Goal: Information Seeking & Learning: Check status

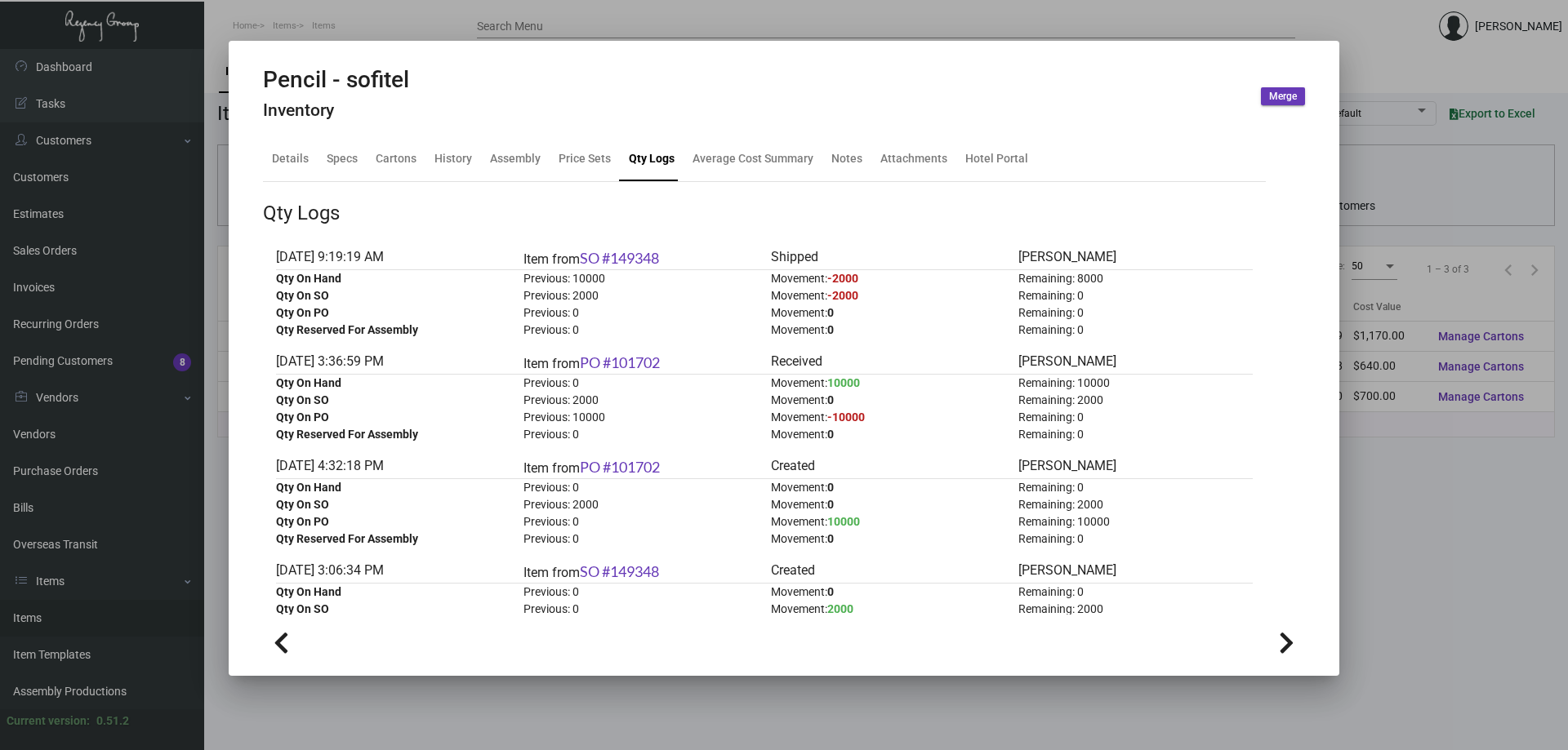
click at [580, 25] on div at bounding box center [784, 375] width 1568 height 750
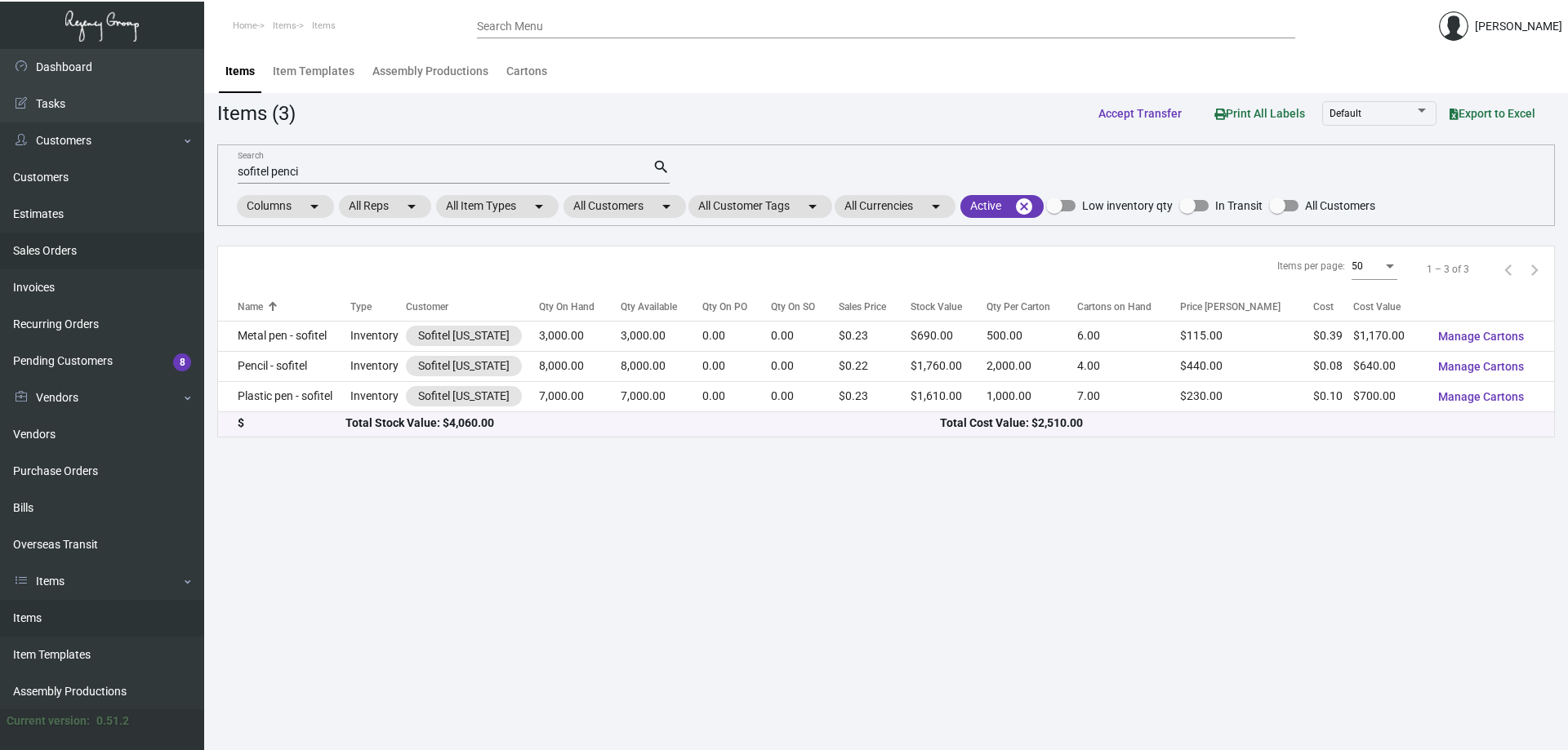
drag, startPoint x: 449, startPoint y: 178, endPoint x: 119, endPoint y: 240, distance: 335.8
click at [119, 240] on div "Dashboard Dashboard Tasks Customers Customers Estimates Sales Orders Invoices R…" at bounding box center [784, 399] width 1568 height 701
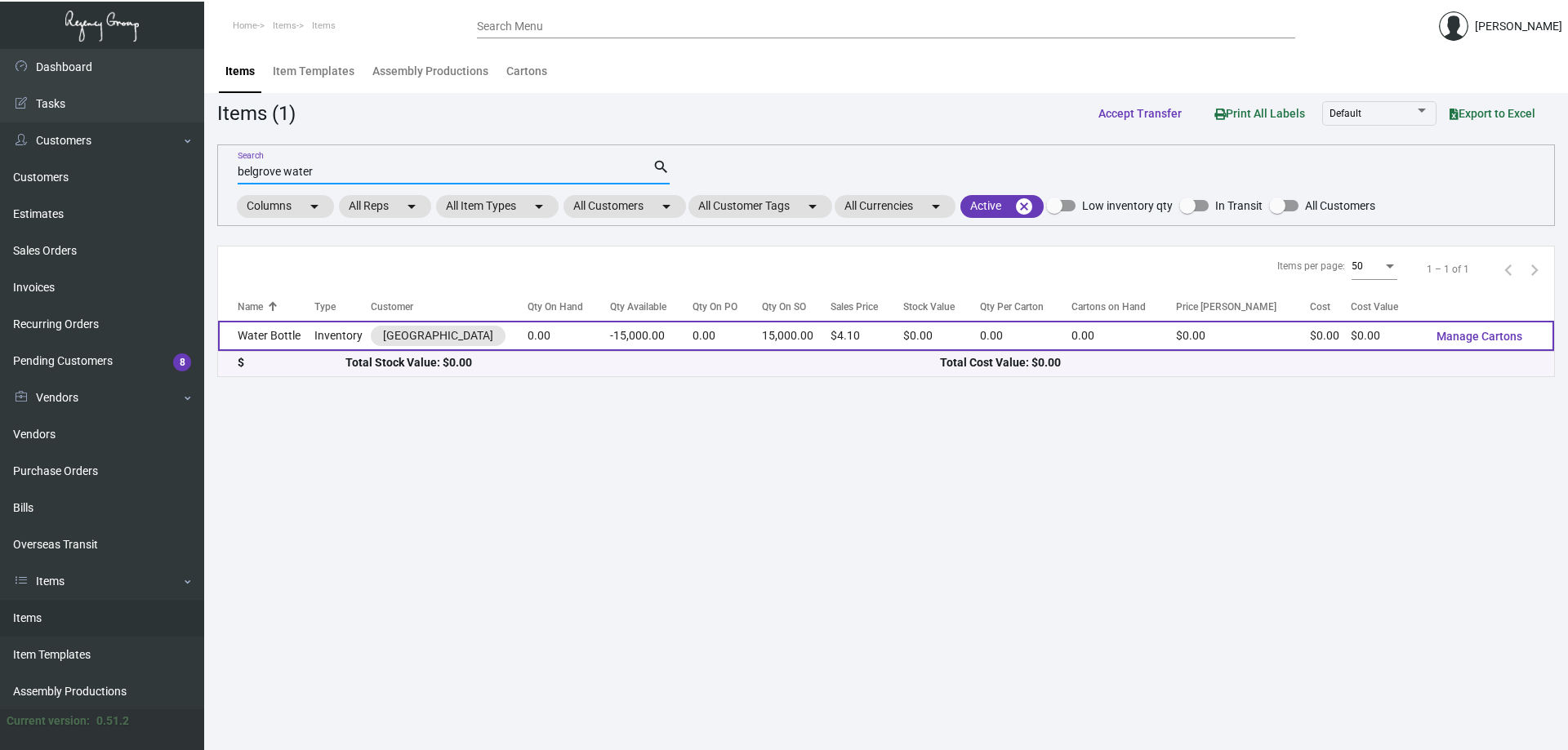
type input "belgrove water"
click at [618, 326] on td "-15,000.00" at bounding box center [651, 336] width 83 height 30
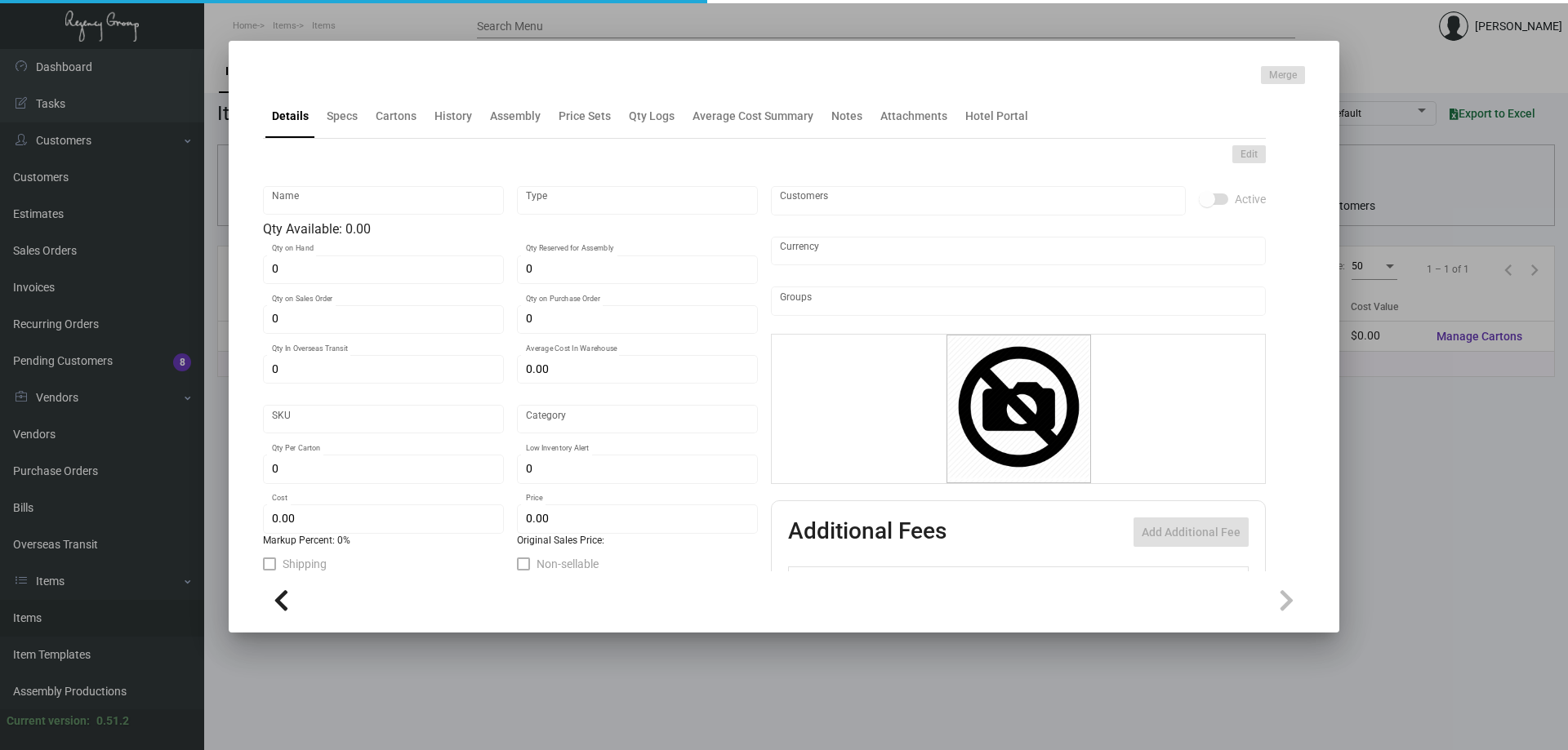
type input "Water Bottle"
type input "Inventory"
type input "15,000"
type input "$ 0.00"
type input "Overseas"
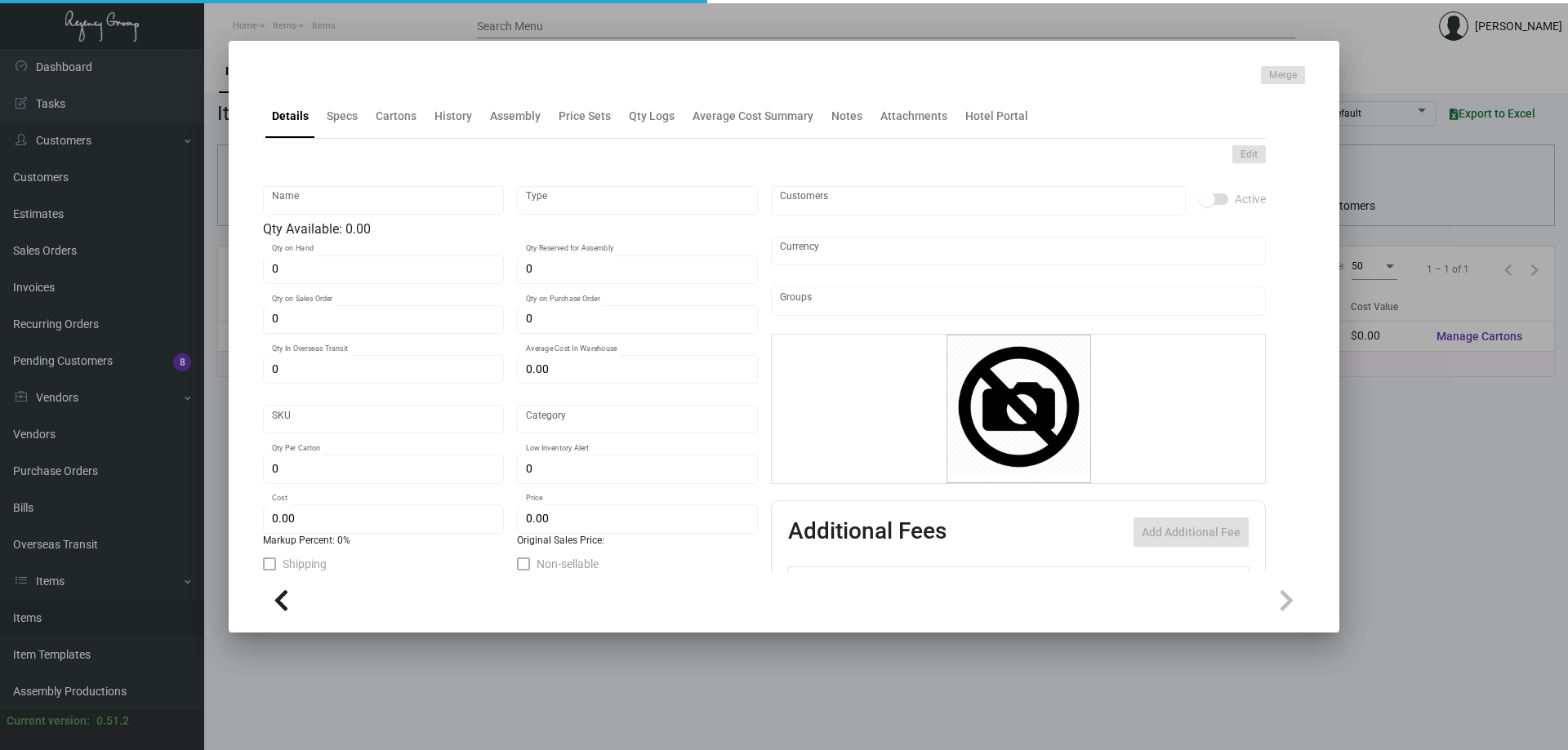
type input "$ 0.00"
type input "$ 4.10"
checkbox input "true"
type input "United States Dollar $"
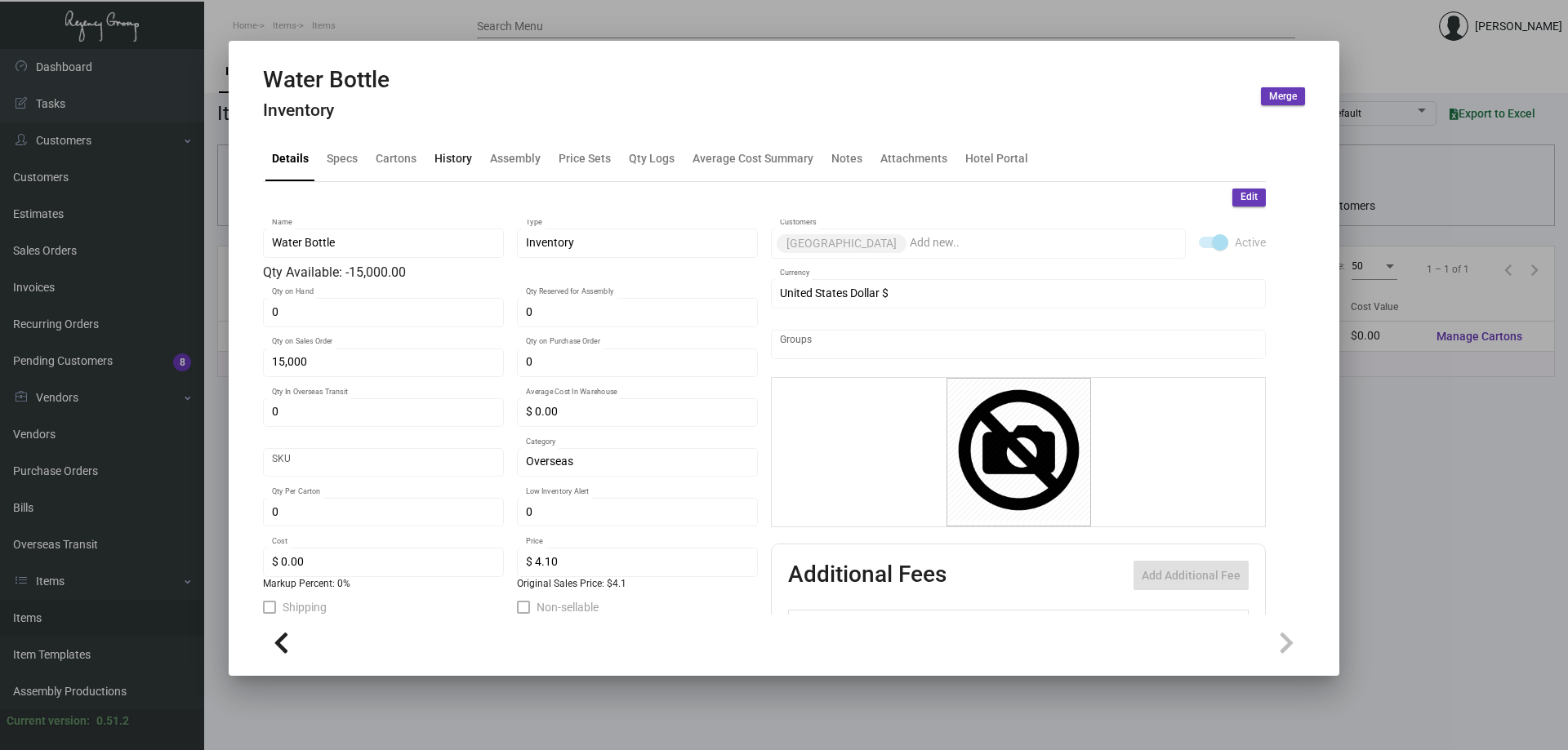
click at [450, 163] on div "History" at bounding box center [453, 158] width 38 height 17
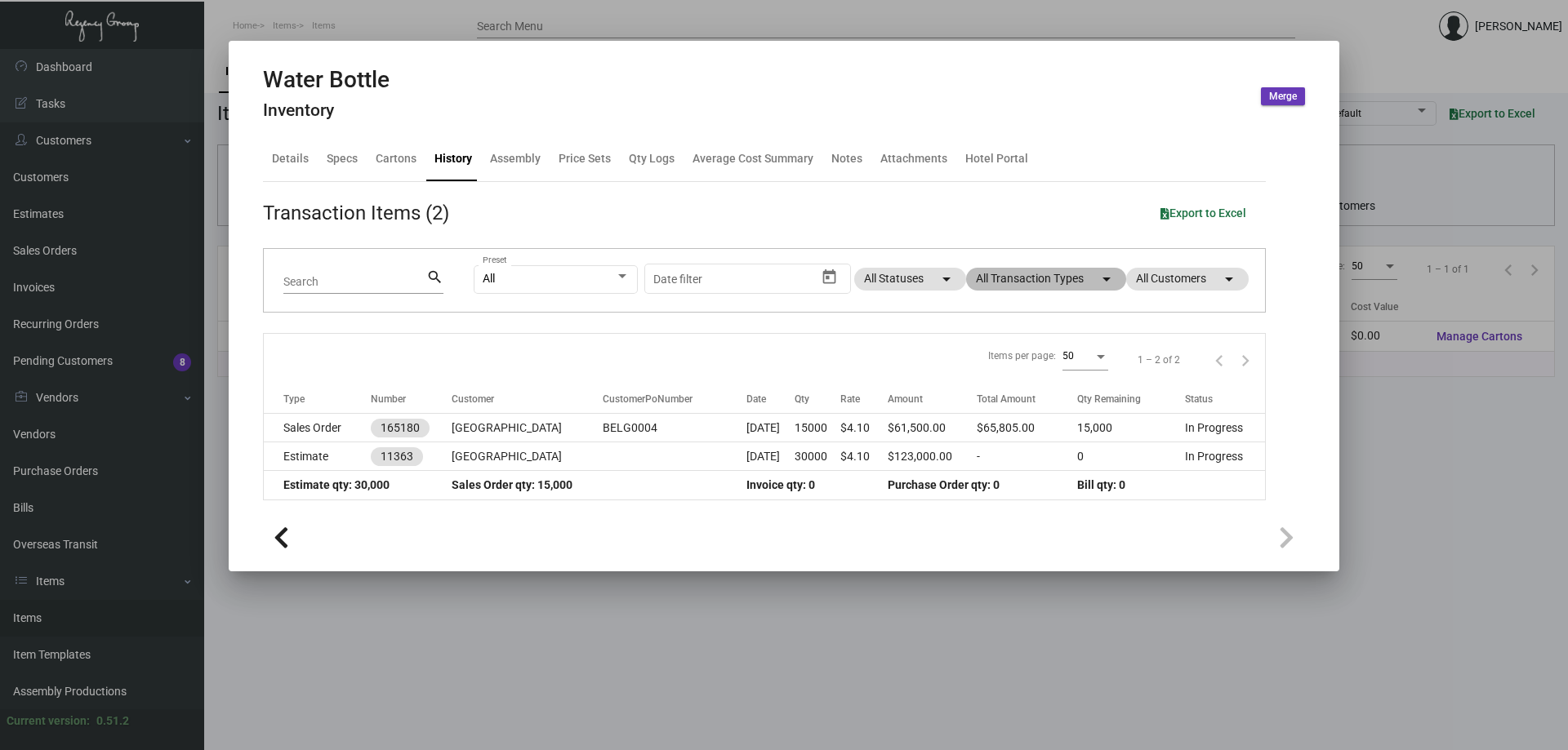
click at [1037, 282] on mat-chip "All Transaction Types arrow_drop_down" at bounding box center [1046, 279] width 160 height 23
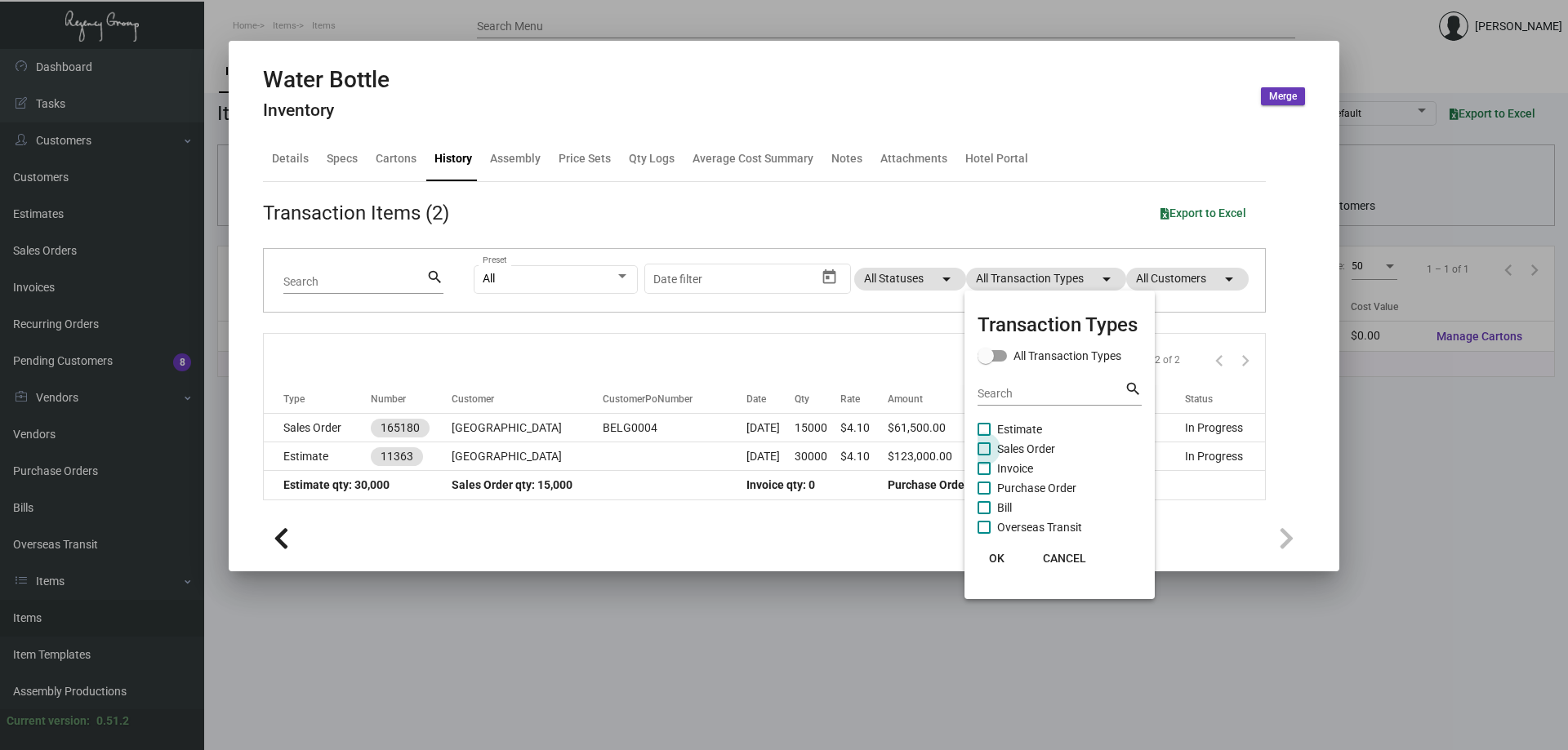
click at [1027, 447] on span "Sales Order" at bounding box center [1026, 449] width 58 height 20
click at [984, 455] on input "Sales Order" at bounding box center [983, 455] width 1 height 1
checkbox input "true"
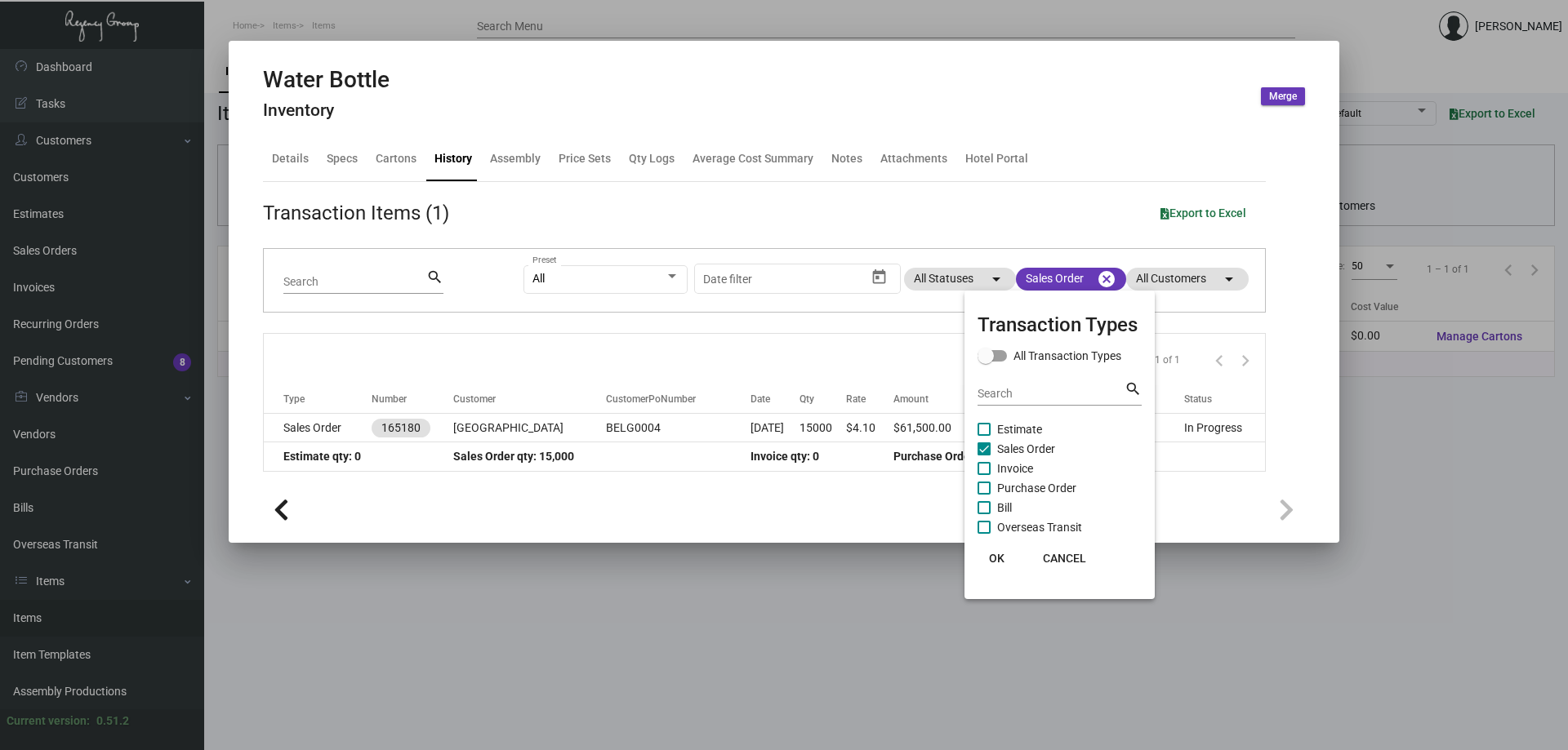
click at [632, 156] on div at bounding box center [784, 375] width 1568 height 750
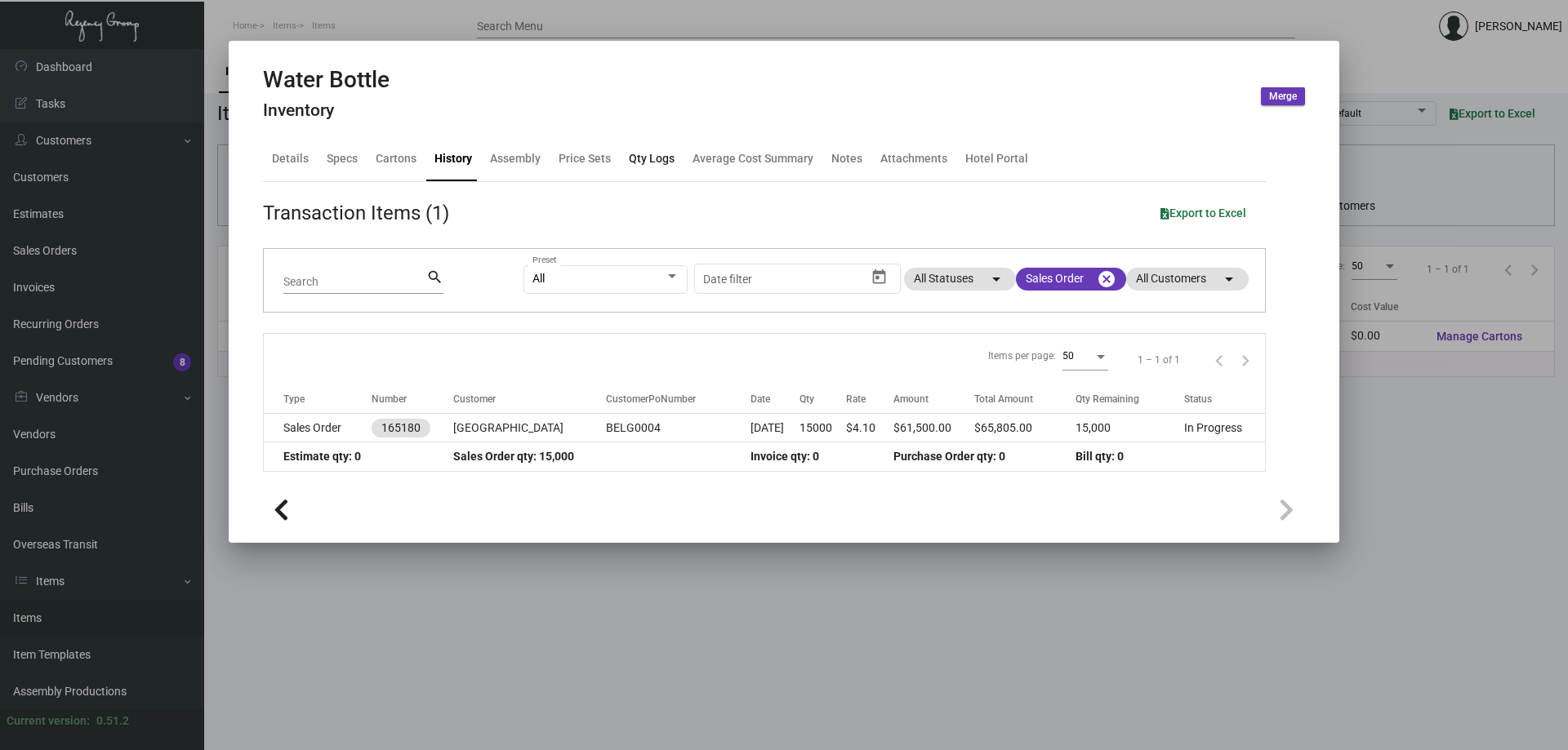
click at [660, 143] on div "Qty Logs" at bounding box center [651, 160] width 58 height 40
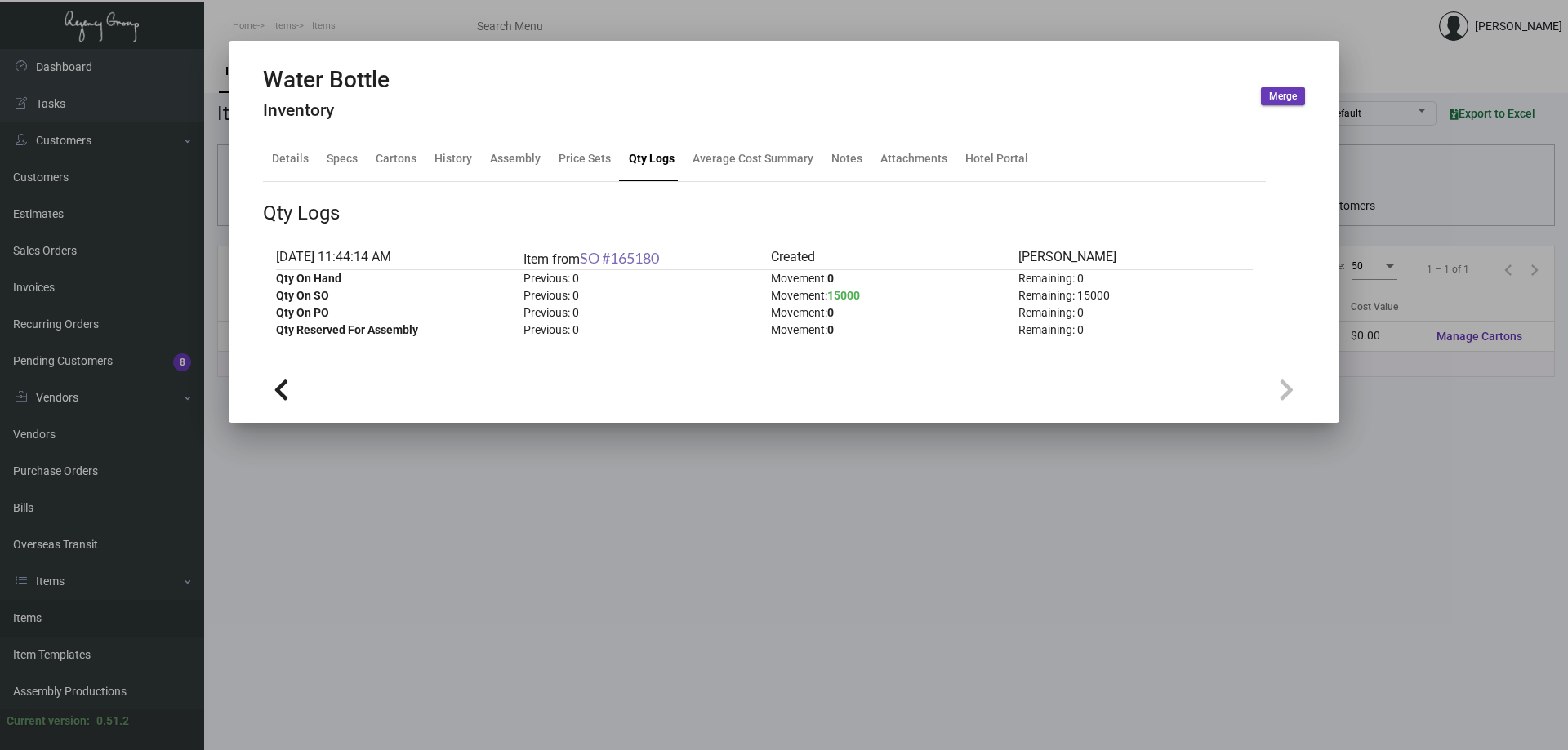
click at [653, 259] on link "SO #165180" at bounding box center [619, 258] width 79 height 18
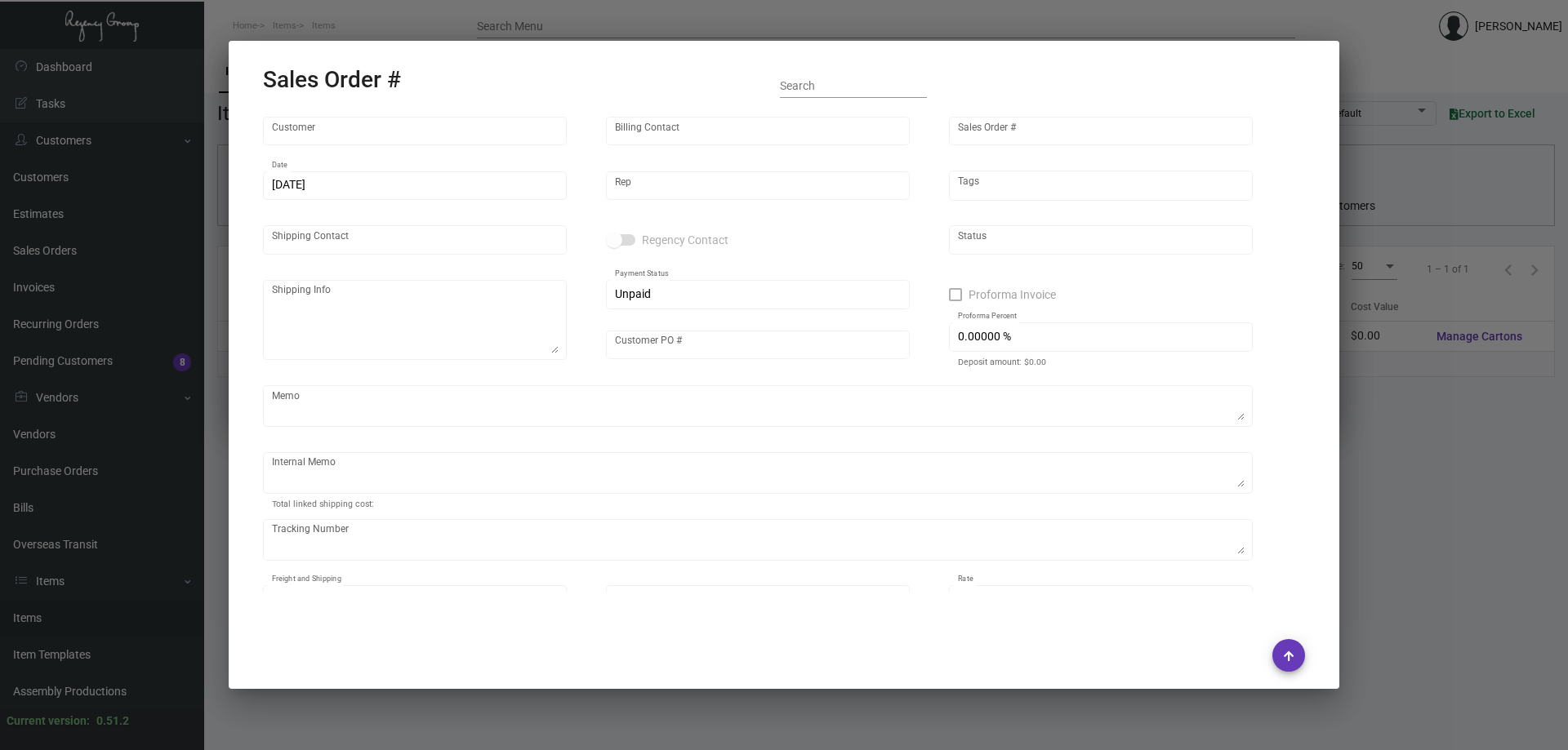
type input "[GEOGRAPHIC_DATA]"
type input "[PERSON_NAME]"
type input "165180"
type input "[DATE]"
type input "[PERSON_NAME]"
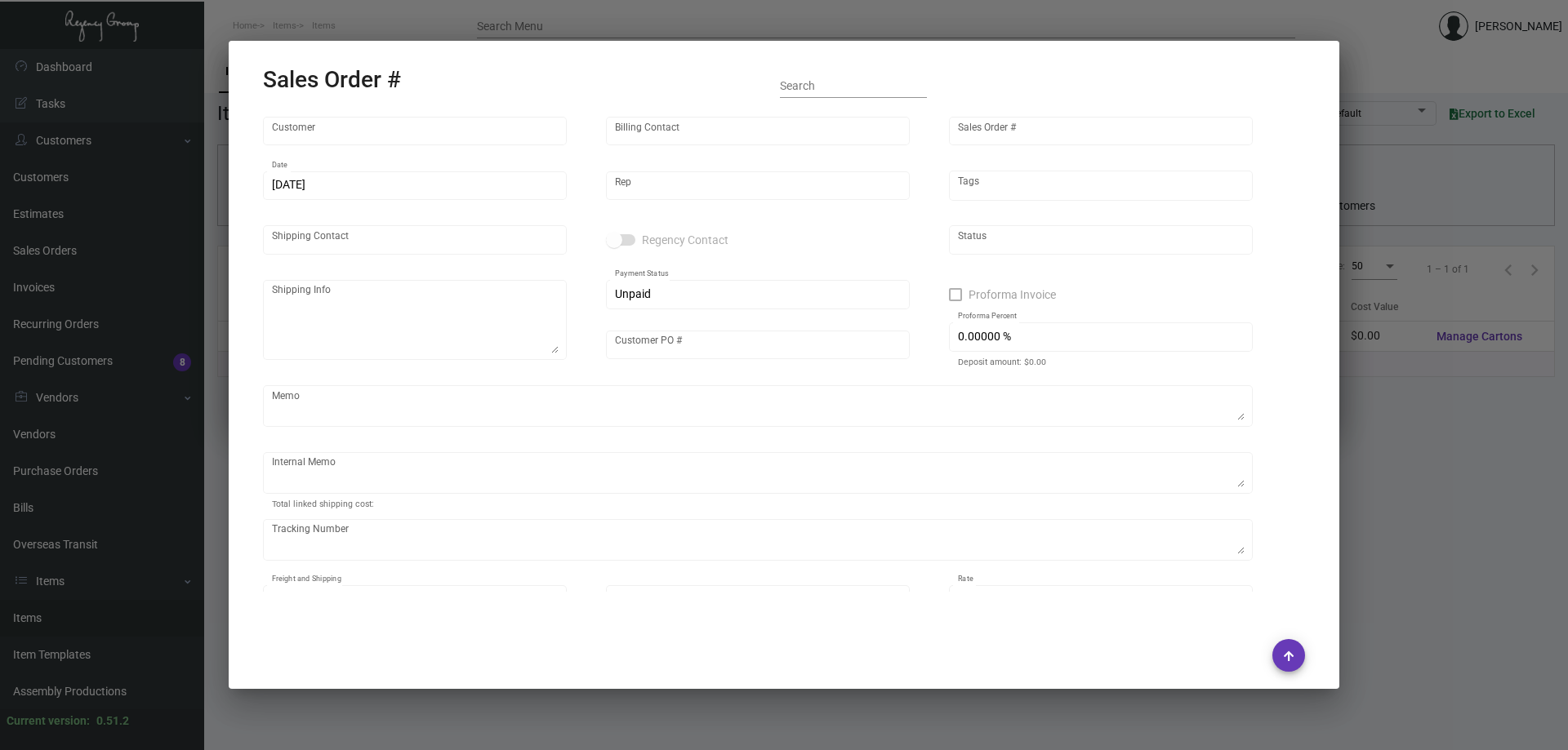
type input "BELG0004"
type textarea "[DATE] - Down-payment check rec'd $30,750.00"
type input "United States Dollar $"
type input "$ 0.00"
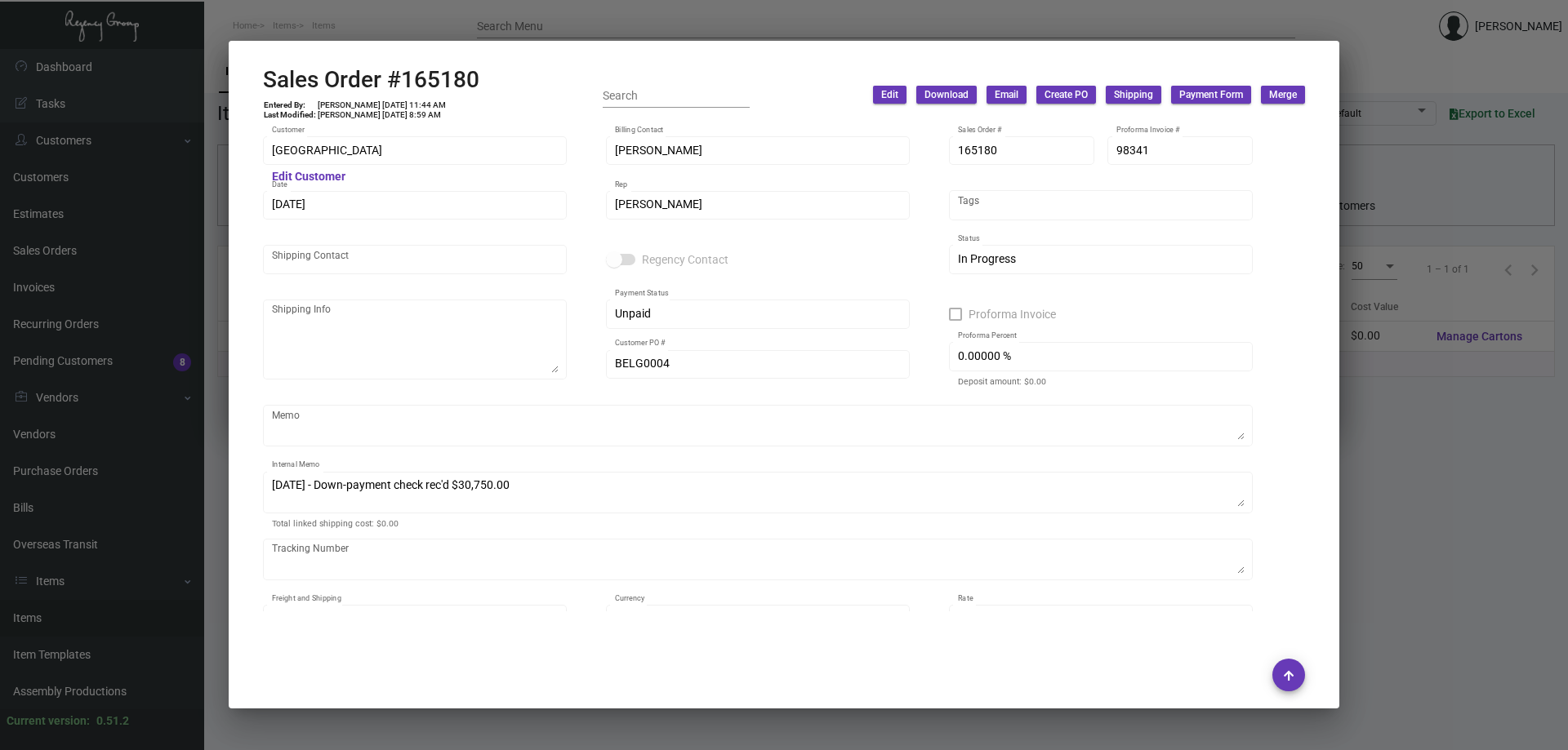
click at [416, 11] on div at bounding box center [784, 375] width 1568 height 750
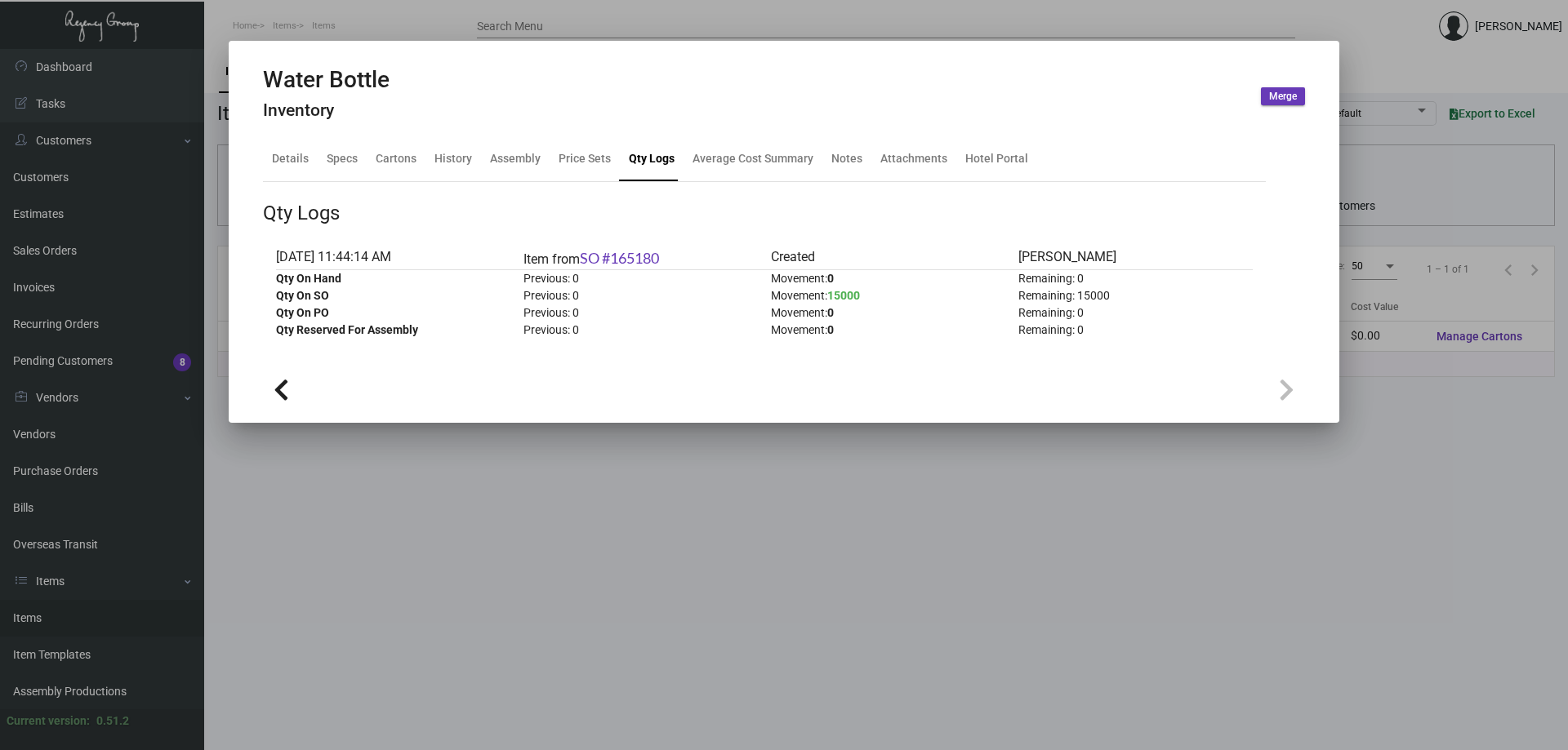
click at [416, 11] on div at bounding box center [784, 375] width 1568 height 750
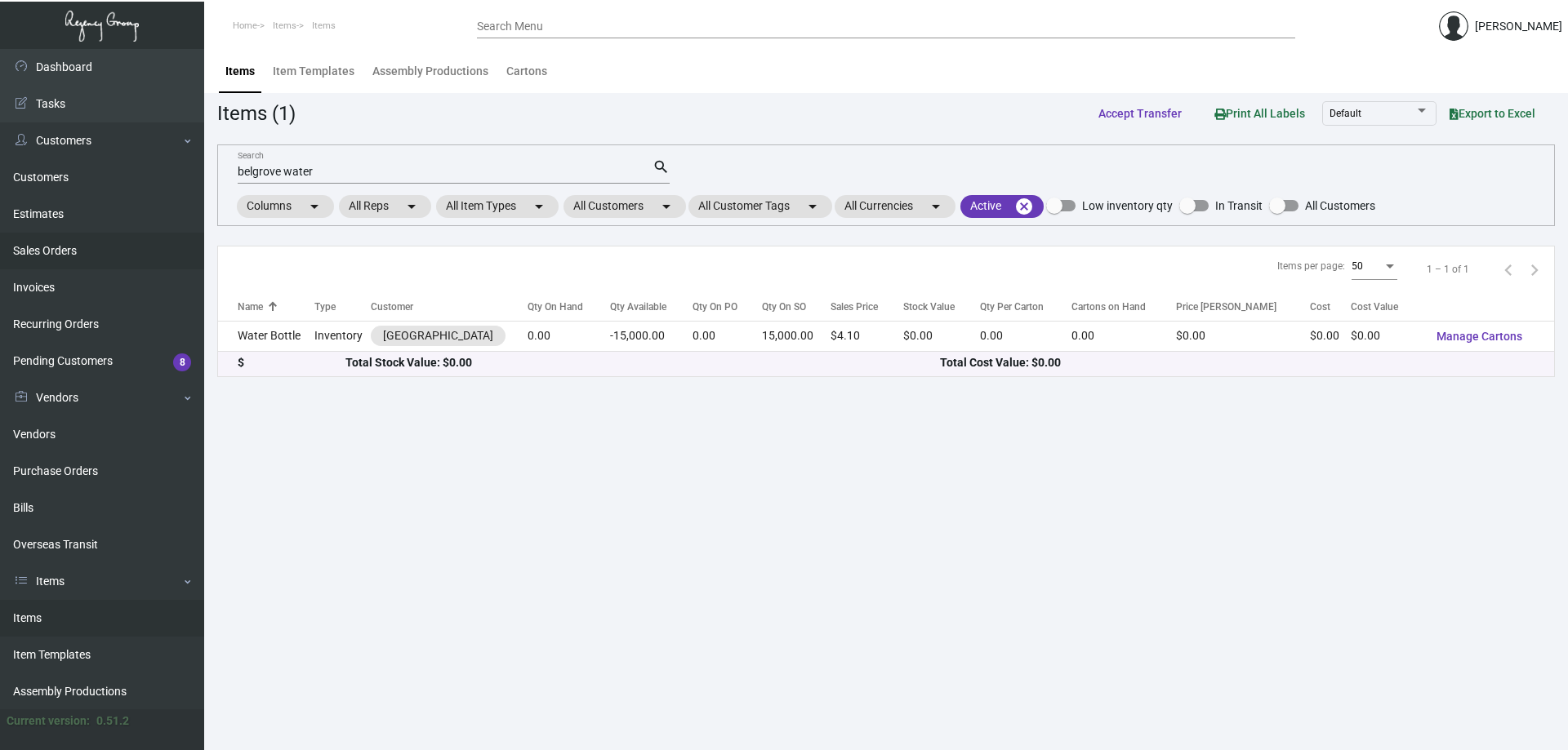
click at [66, 242] on link "Sales Orders" at bounding box center [102, 251] width 204 height 37
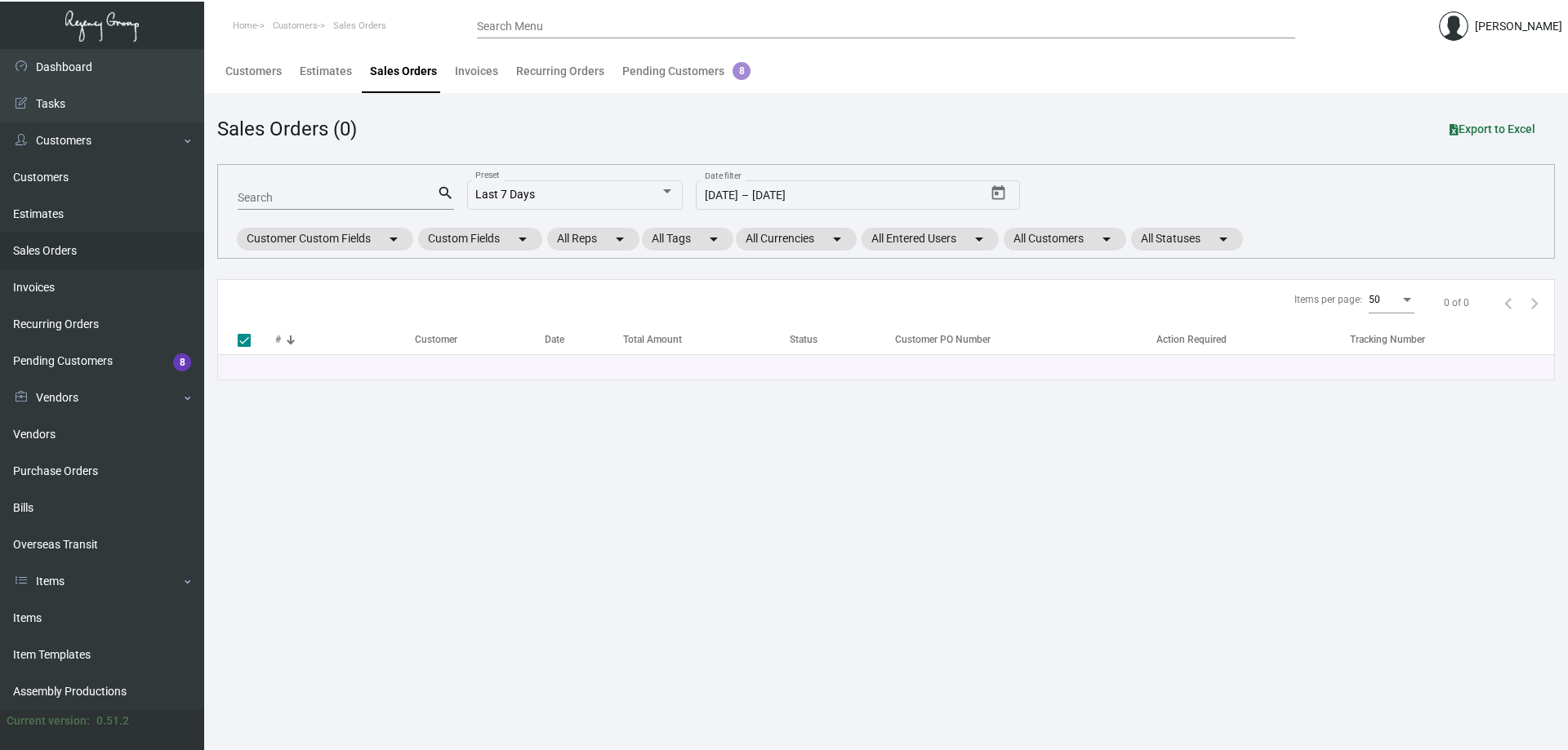
click at [336, 193] on input "Search" at bounding box center [338, 198] width 199 height 13
type input "belgrove"
checkbox input "false"
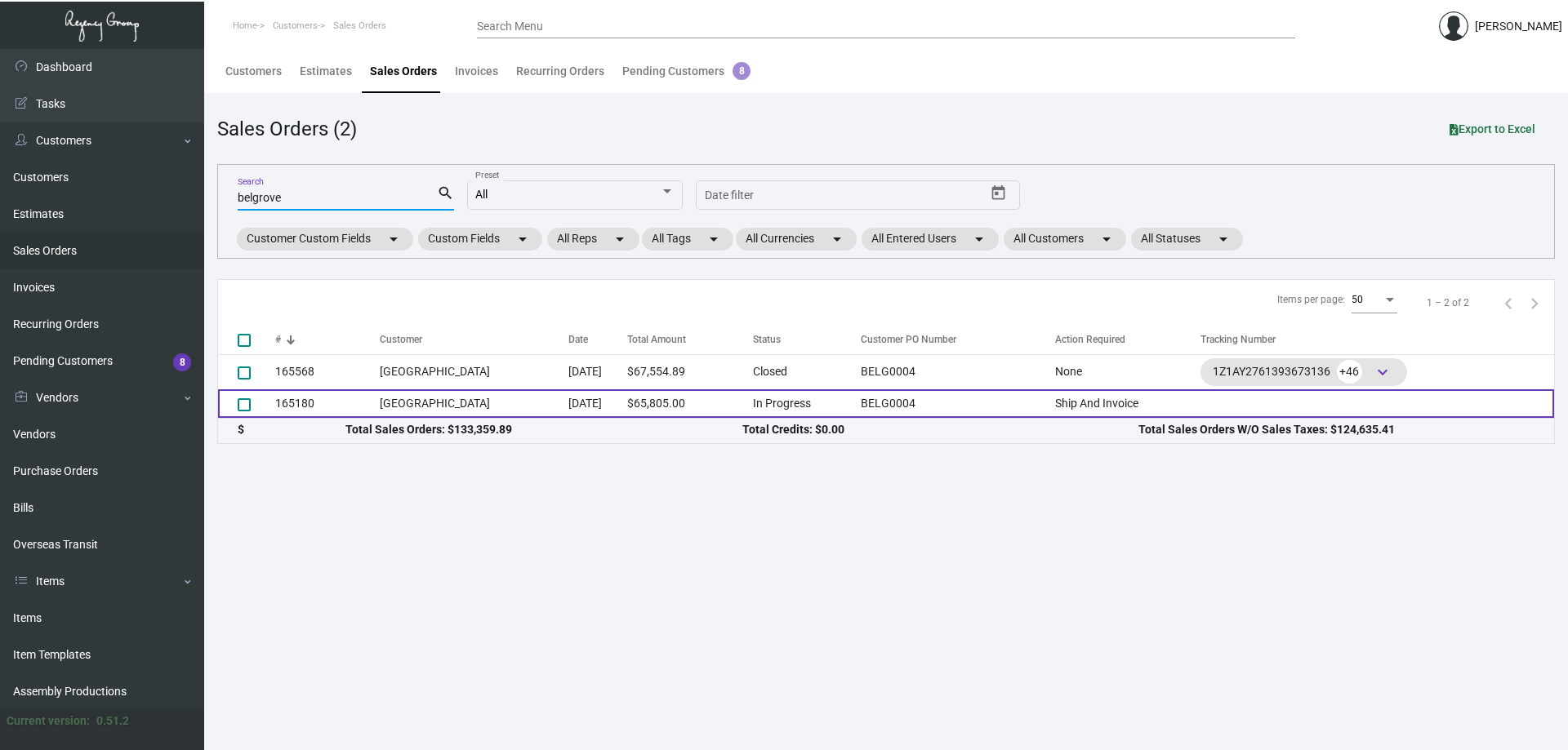
type input "belgrove"
click at [450, 404] on td "[GEOGRAPHIC_DATA]" at bounding box center [474, 403] width 189 height 29
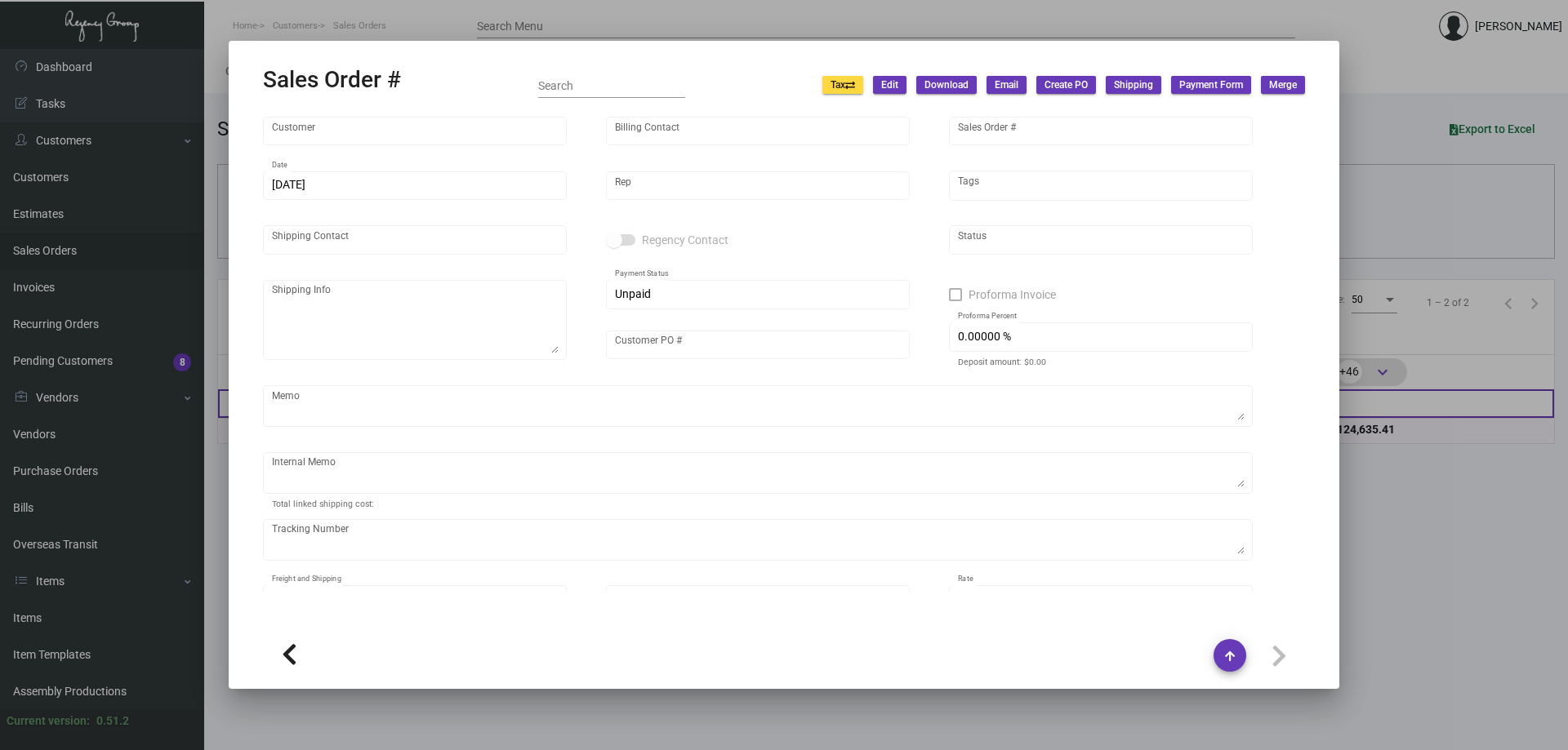
type input "[GEOGRAPHIC_DATA]"
type input "[PERSON_NAME]"
type input "165180"
type input "[DATE]"
type input "[PERSON_NAME]"
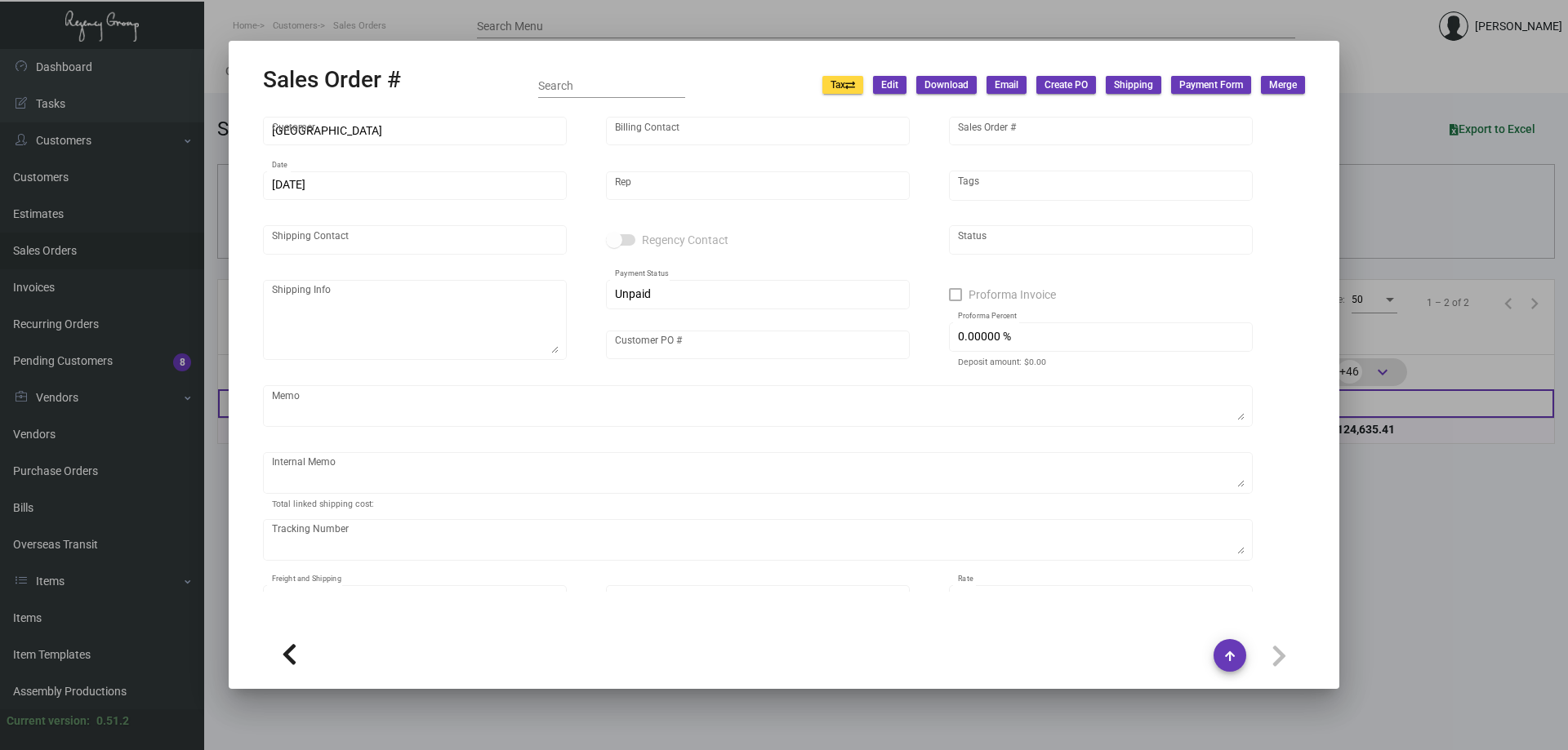
type input "BELG0004"
type textarea "[DATE] - Down-payment check rec'd $30,750.00"
type input "United States Dollar $"
type input "$ 0.00"
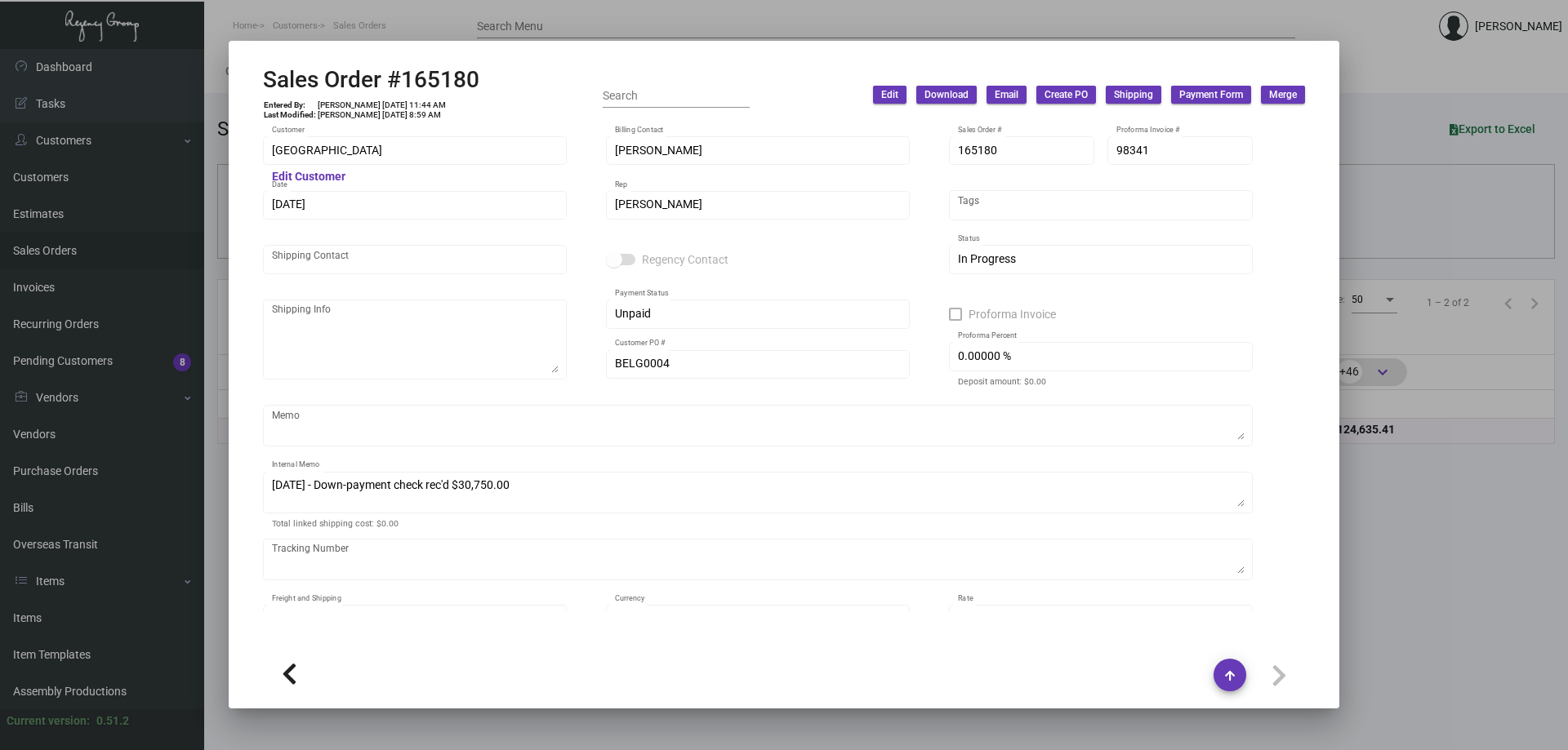
click at [450, 44] on mat-dialog-container "Sales Order #165180 Entered By: [PERSON_NAME] [DATE] 11:44 AM Last Modified: [P…" at bounding box center [784, 375] width 1110 height 668
click at [379, 13] on div at bounding box center [784, 375] width 1568 height 750
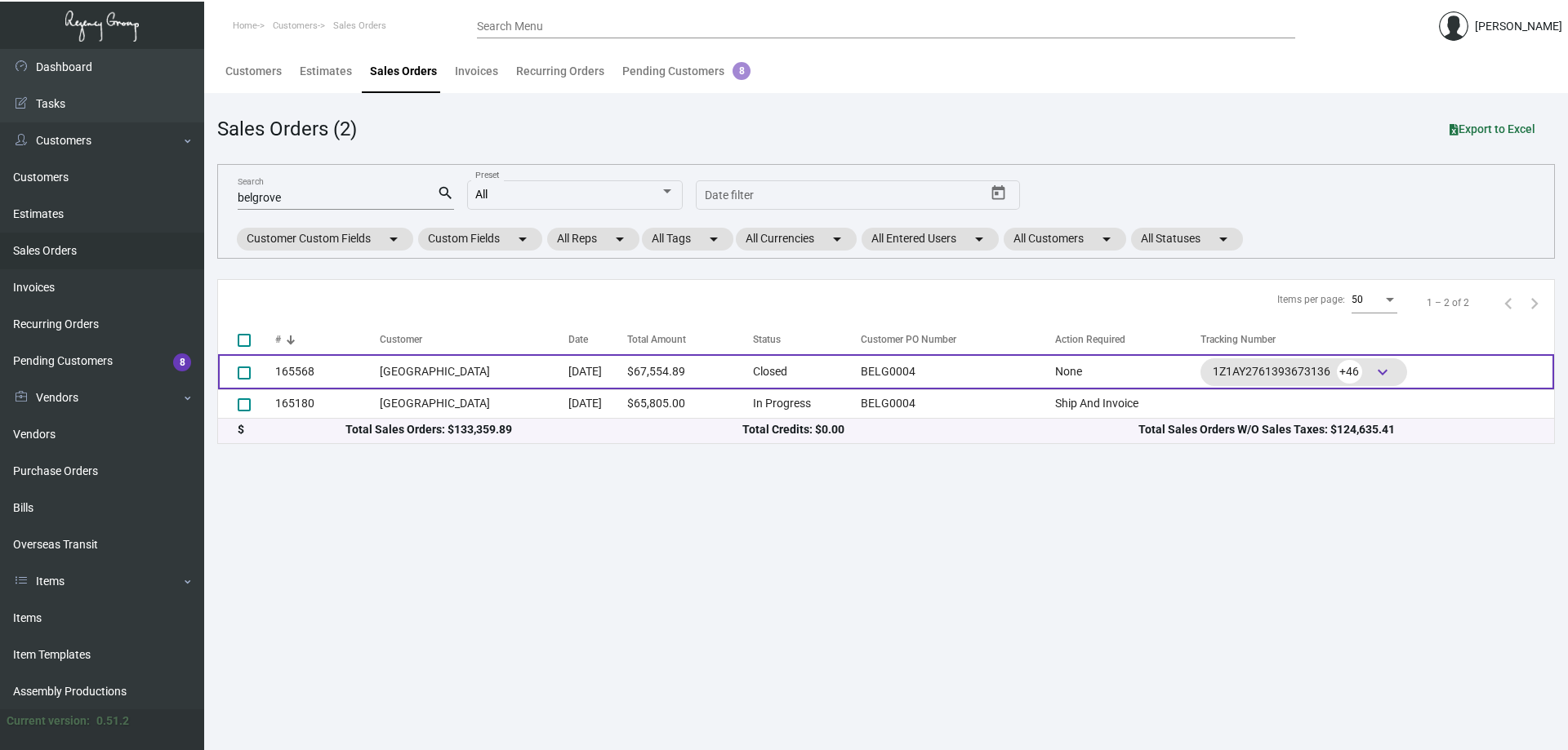
click at [399, 375] on td "[GEOGRAPHIC_DATA]" at bounding box center [474, 371] width 189 height 35
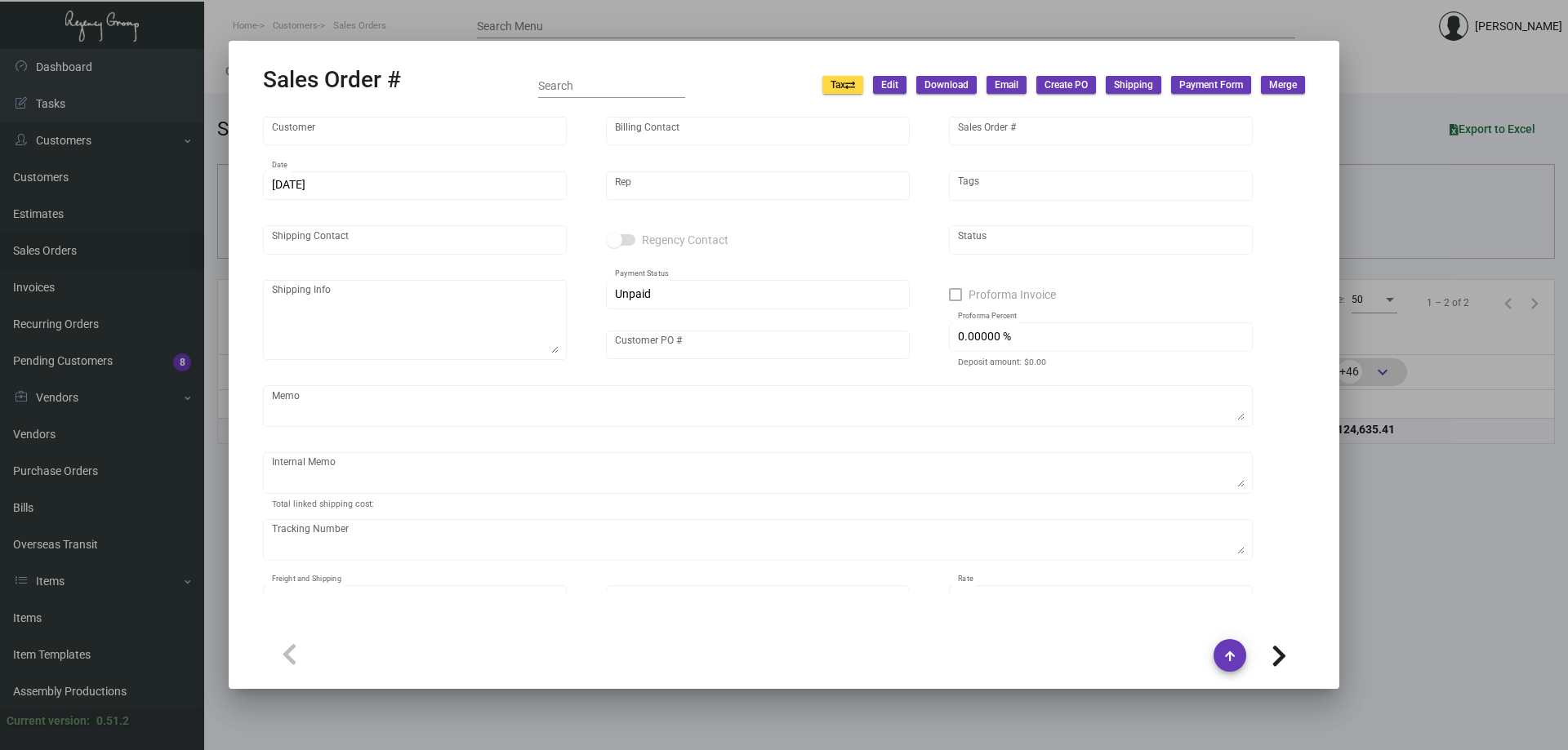
type input "[GEOGRAPHIC_DATA]"
type input "[PERSON_NAME]"
type input "165568"
type input "[DATE]"
type input "[PERSON_NAME]"
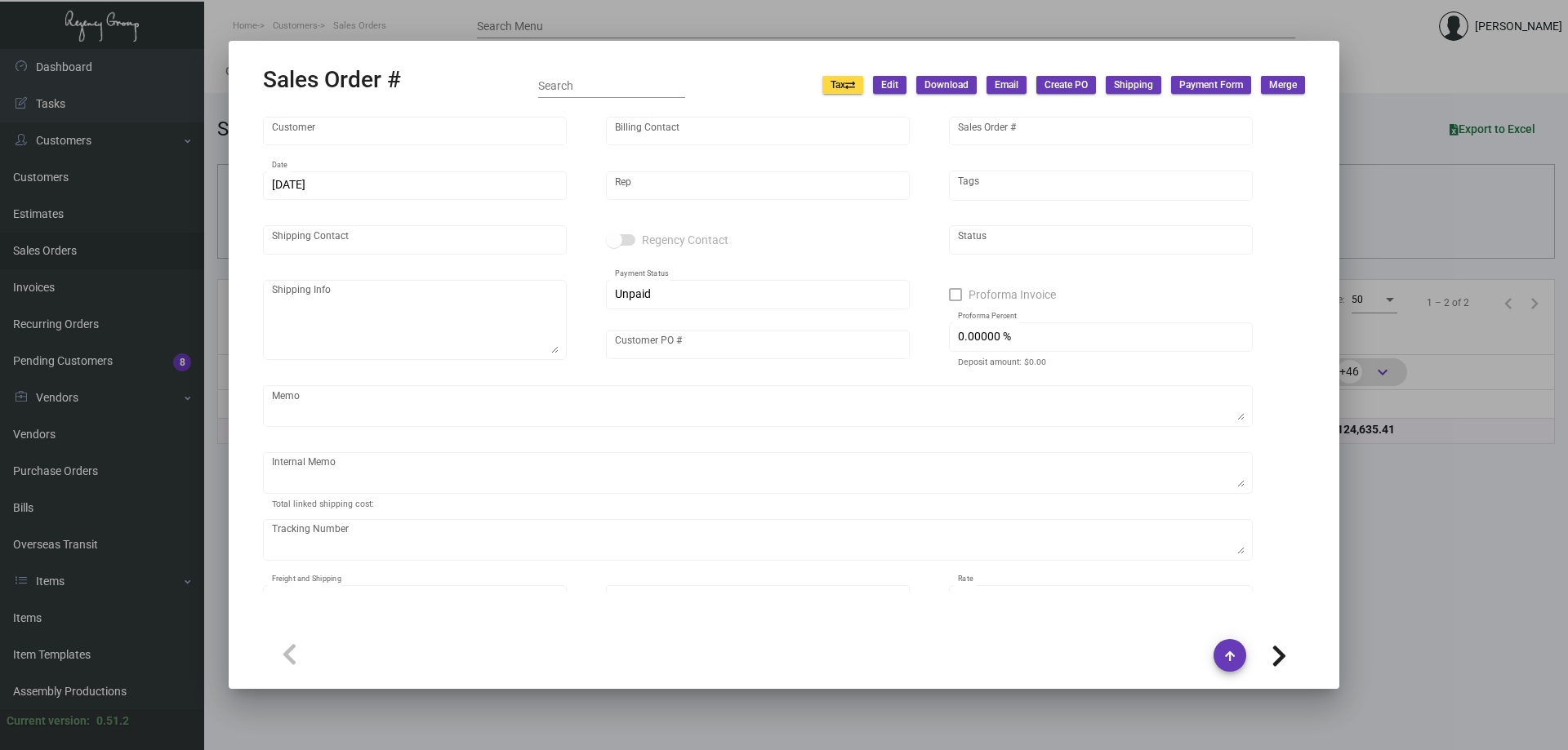
type input "[PERSON_NAME]"
type textarea "The Belgrove [PERSON_NAME] Managing Director [STREET_ADDRESS]"
type input "BELG0004"
type textarea "Sticker - Bottle Label - Label provided to vendor to ship to hotel UPS Next Day…"
type input "United States Dollar $"
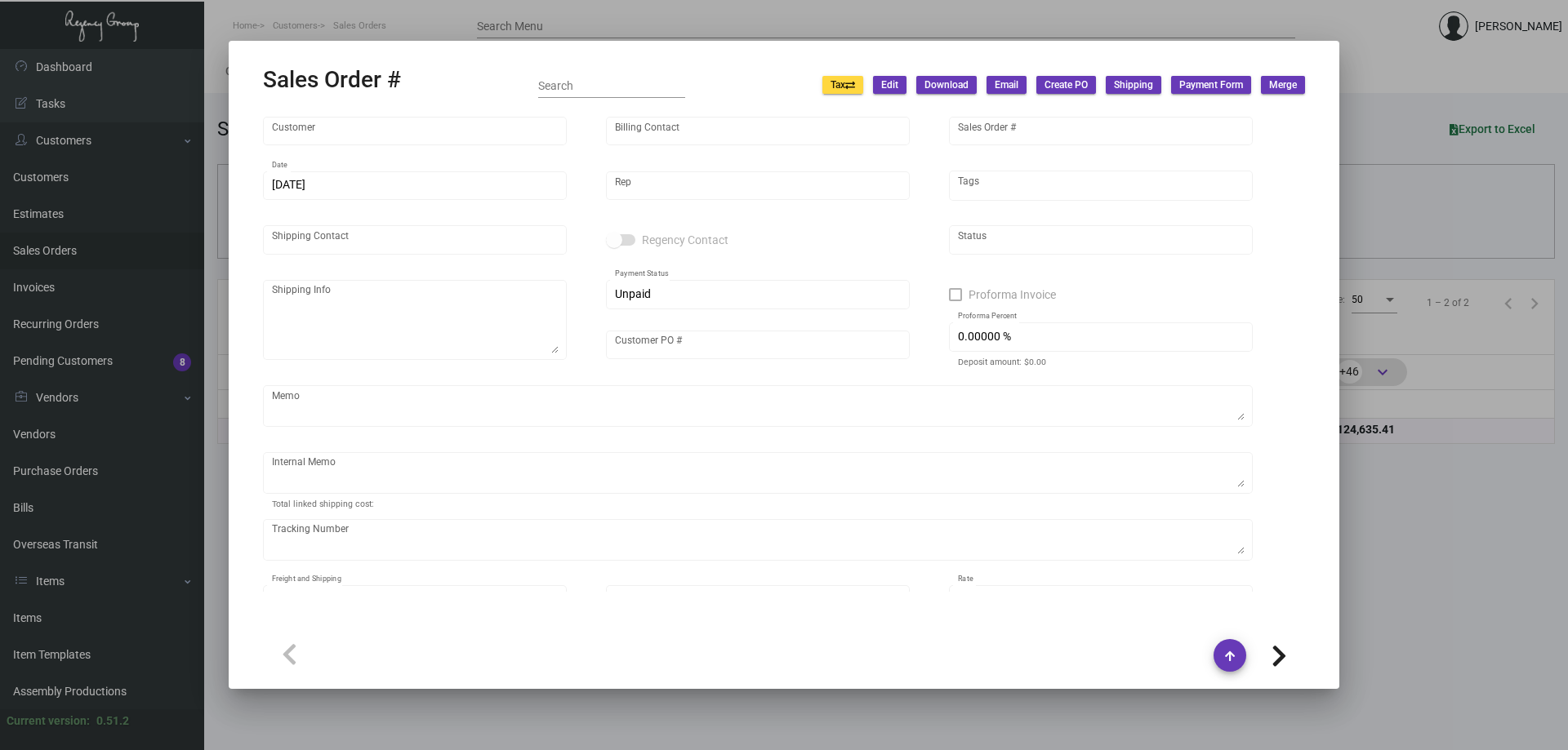
type input "$ 287.41"
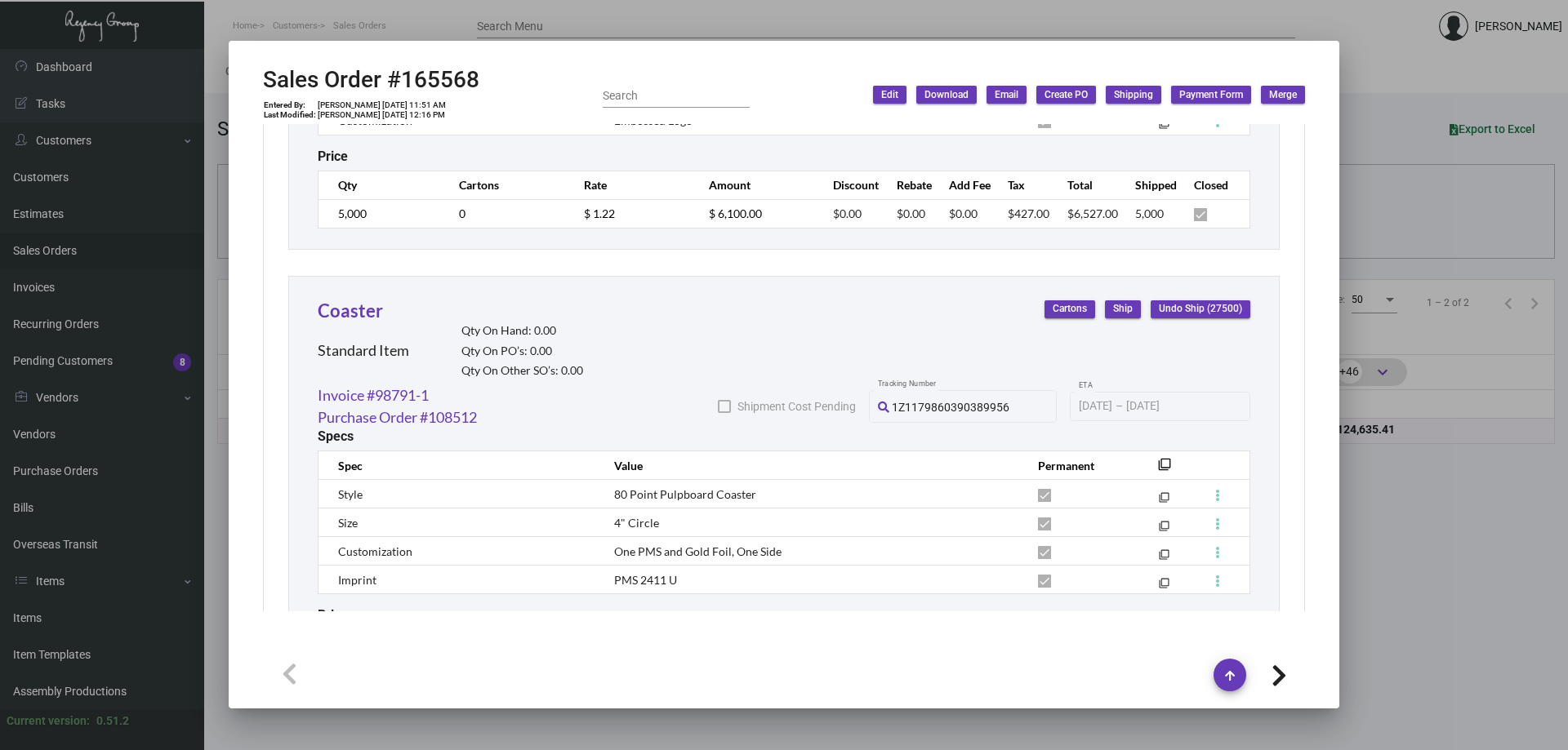
scroll to position [1388, 0]
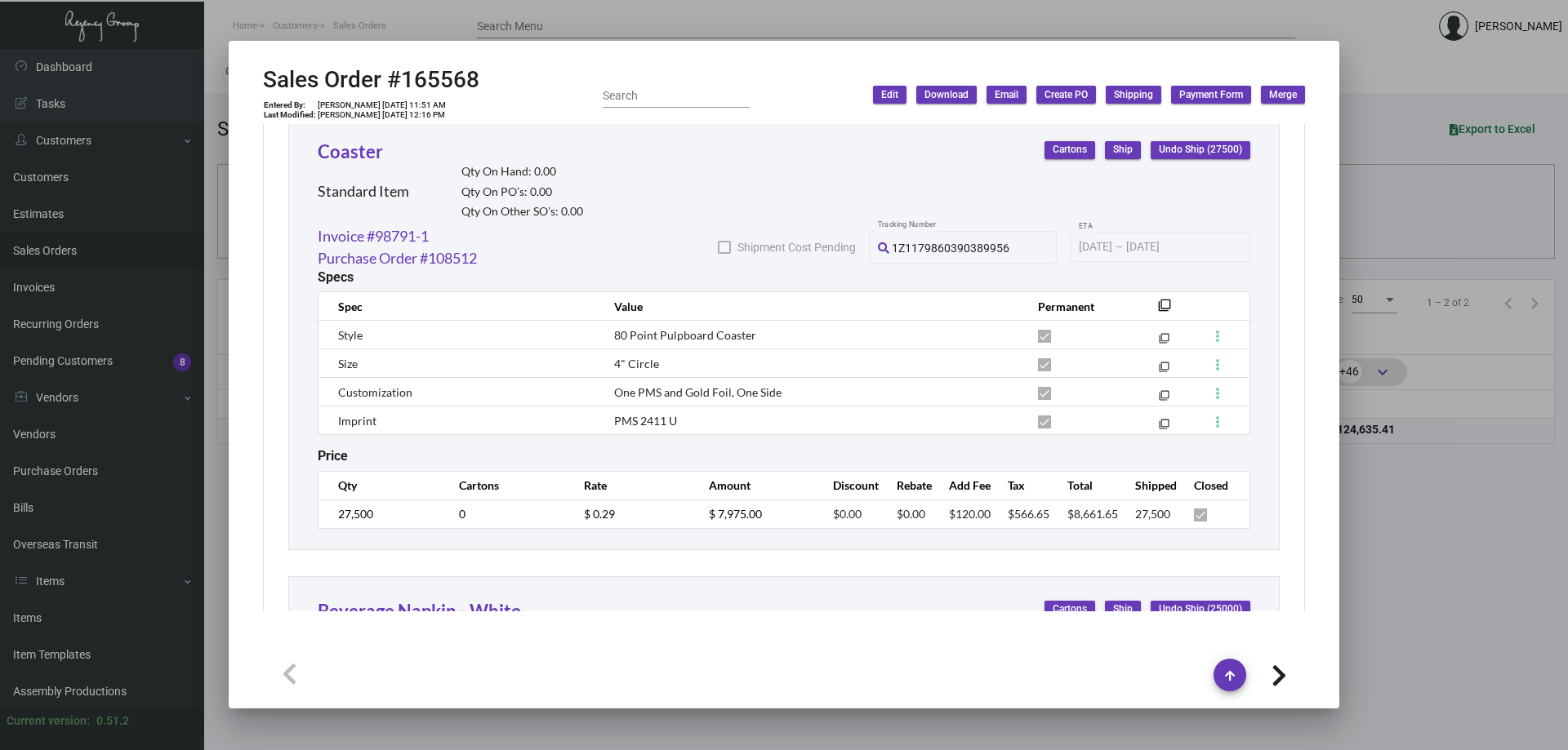
click at [57, 249] on div at bounding box center [784, 375] width 1568 height 750
click at [57, 249] on link "Sales Orders" at bounding box center [102, 251] width 204 height 37
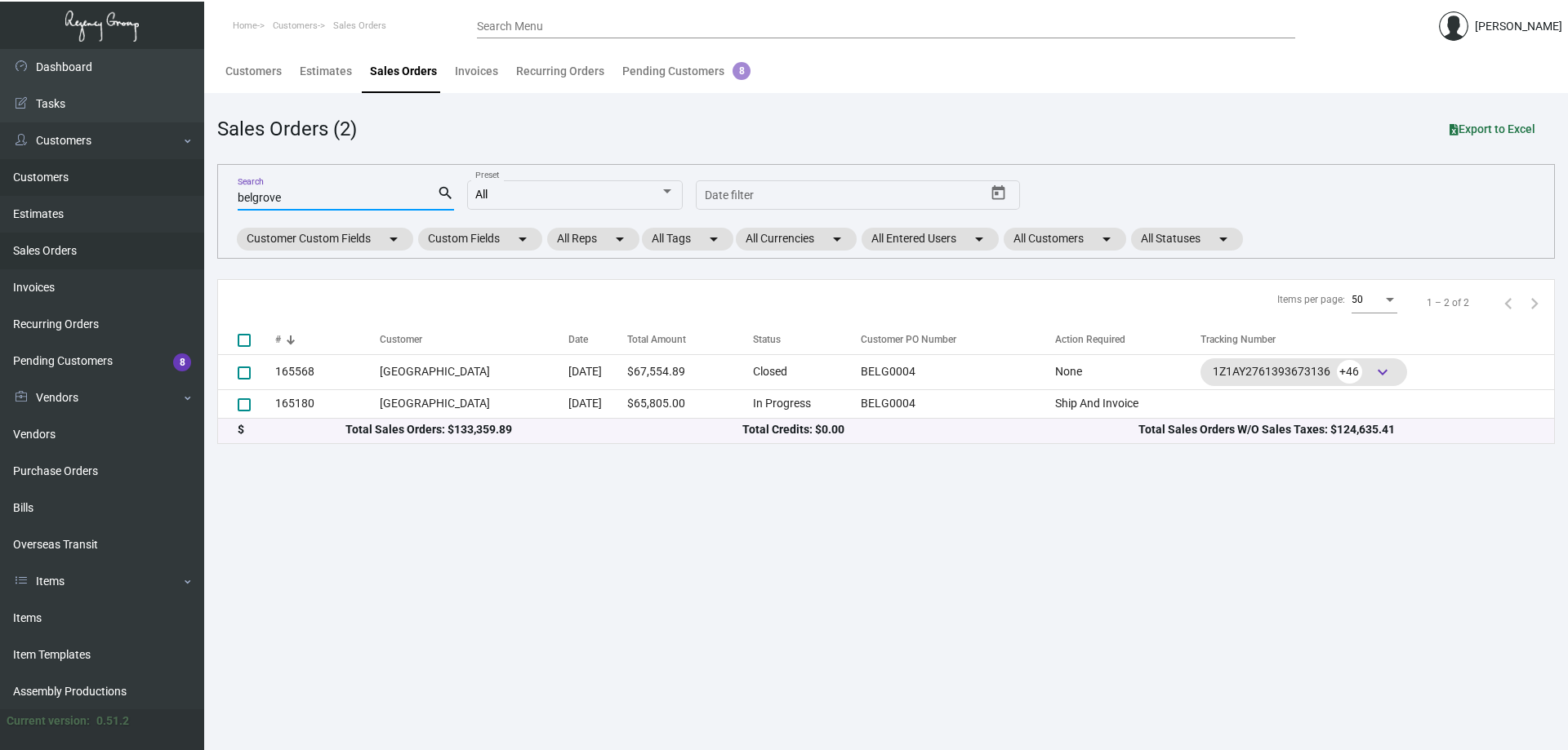
drag, startPoint x: 312, startPoint y: 196, endPoint x: 10, endPoint y: 193, distance: 302.0
click at [10, 193] on div "Dashboard Dashboard Tasks Customers Customers Estimates Sales Orders Invoices R…" at bounding box center [784, 399] width 1568 height 701
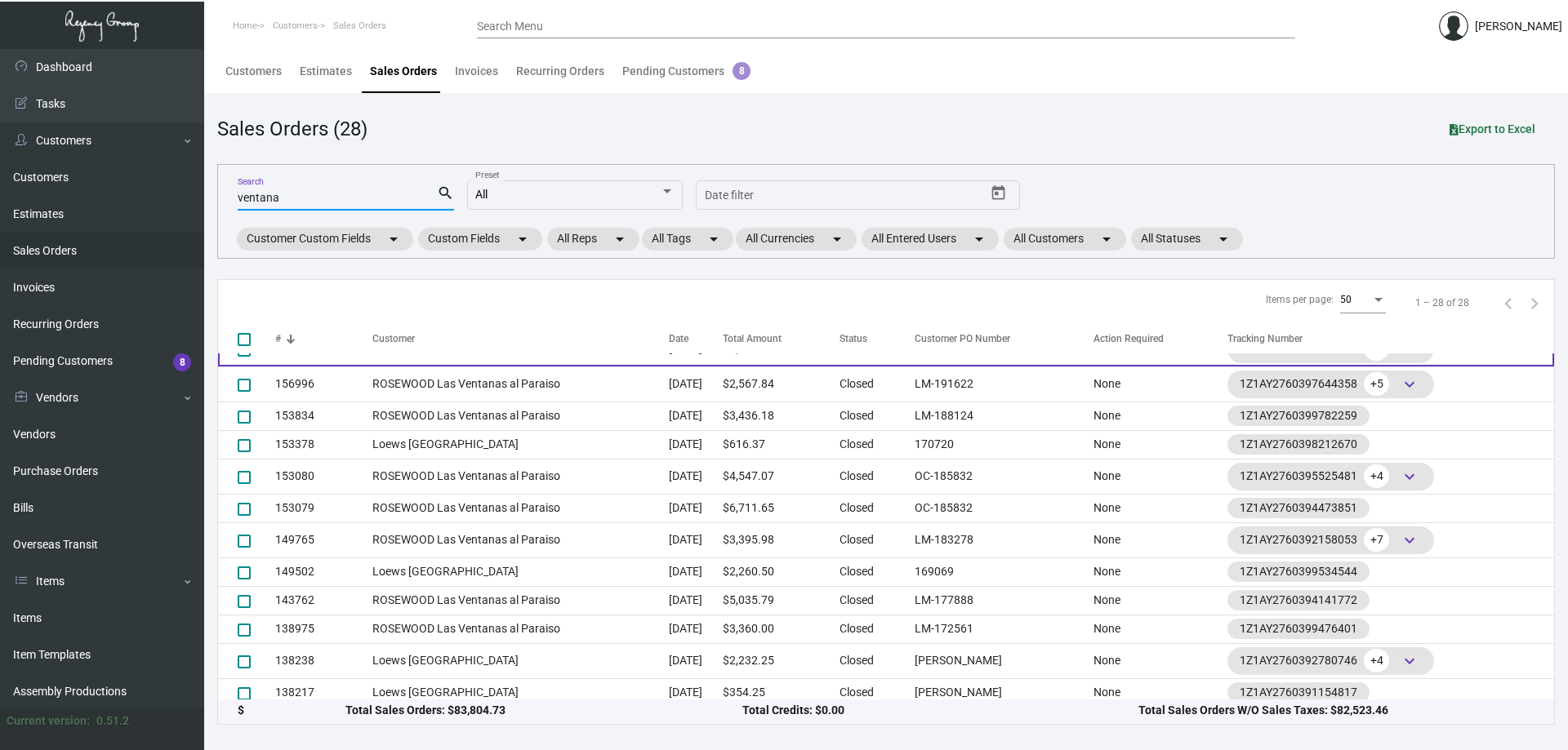
scroll to position [0, 0]
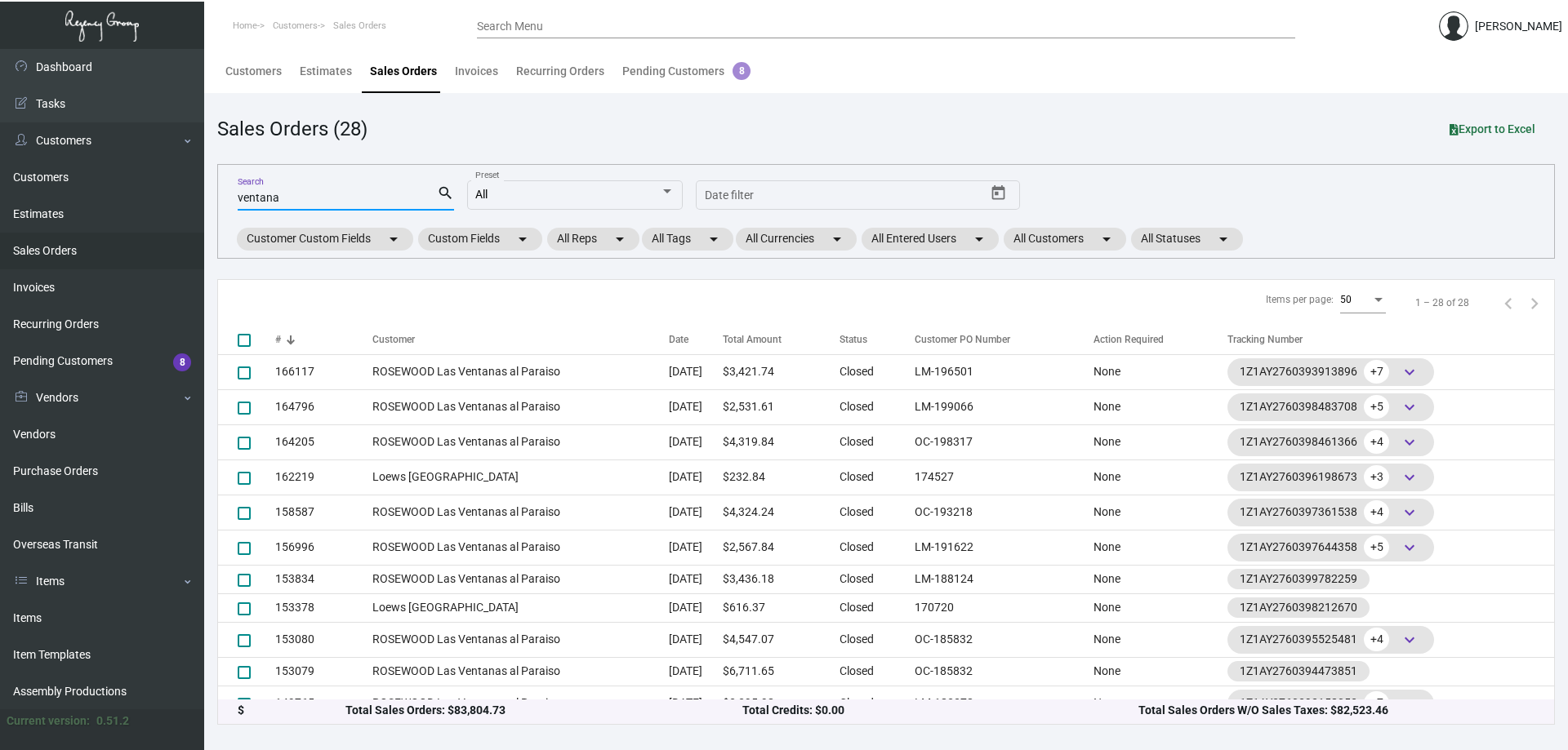
type input "ventana"
click at [64, 599] on link "Items" at bounding box center [102, 581] width 204 height 37
click at [96, 586] on link "Items" at bounding box center [102, 581] width 204 height 37
click at [106, 614] on link "Items" at bounding box center [102, 618] width 204 height 37
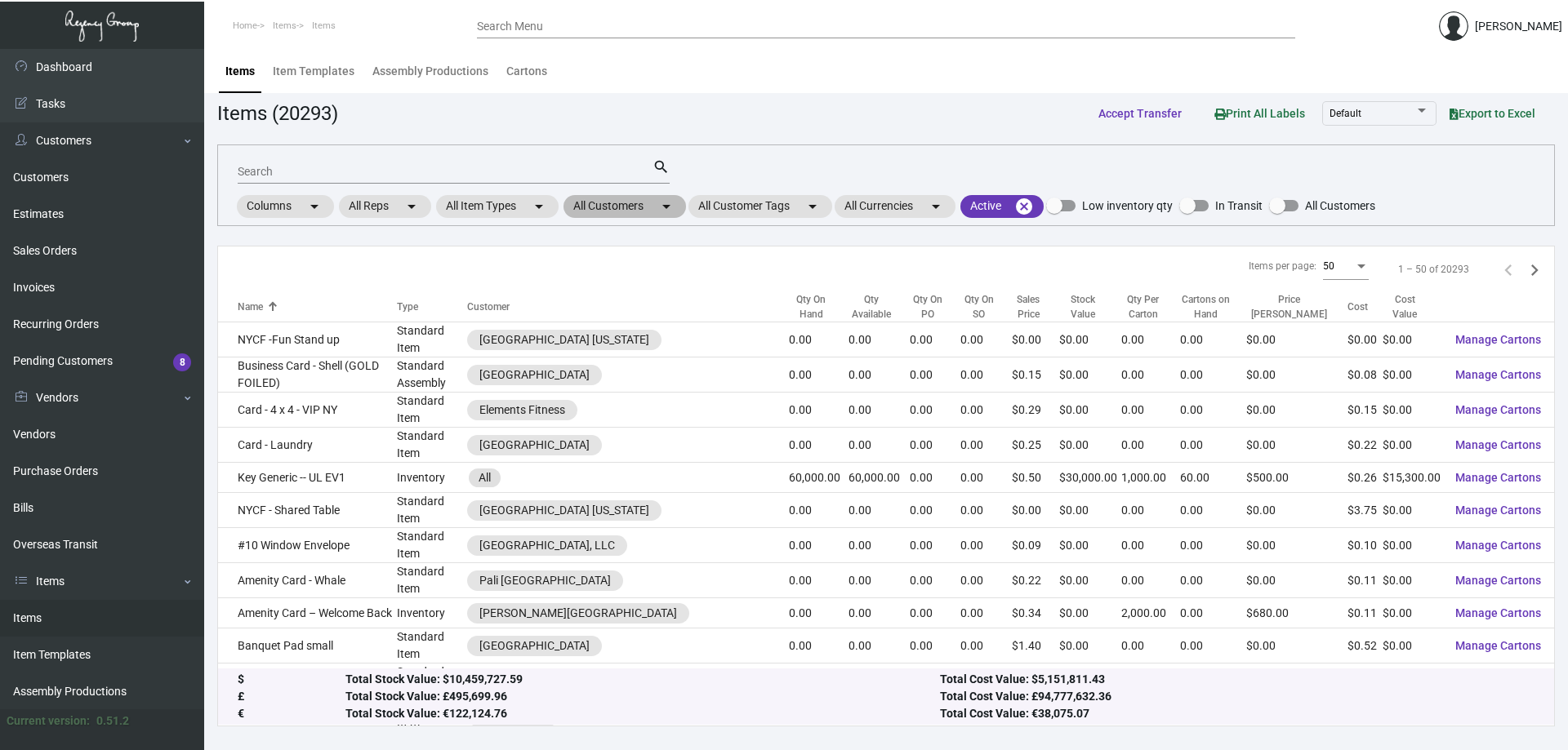
click at [606, 212] on mat-chip "All Customers arrow_drop_down" at bounding box center [624, 207] width 123 height 23
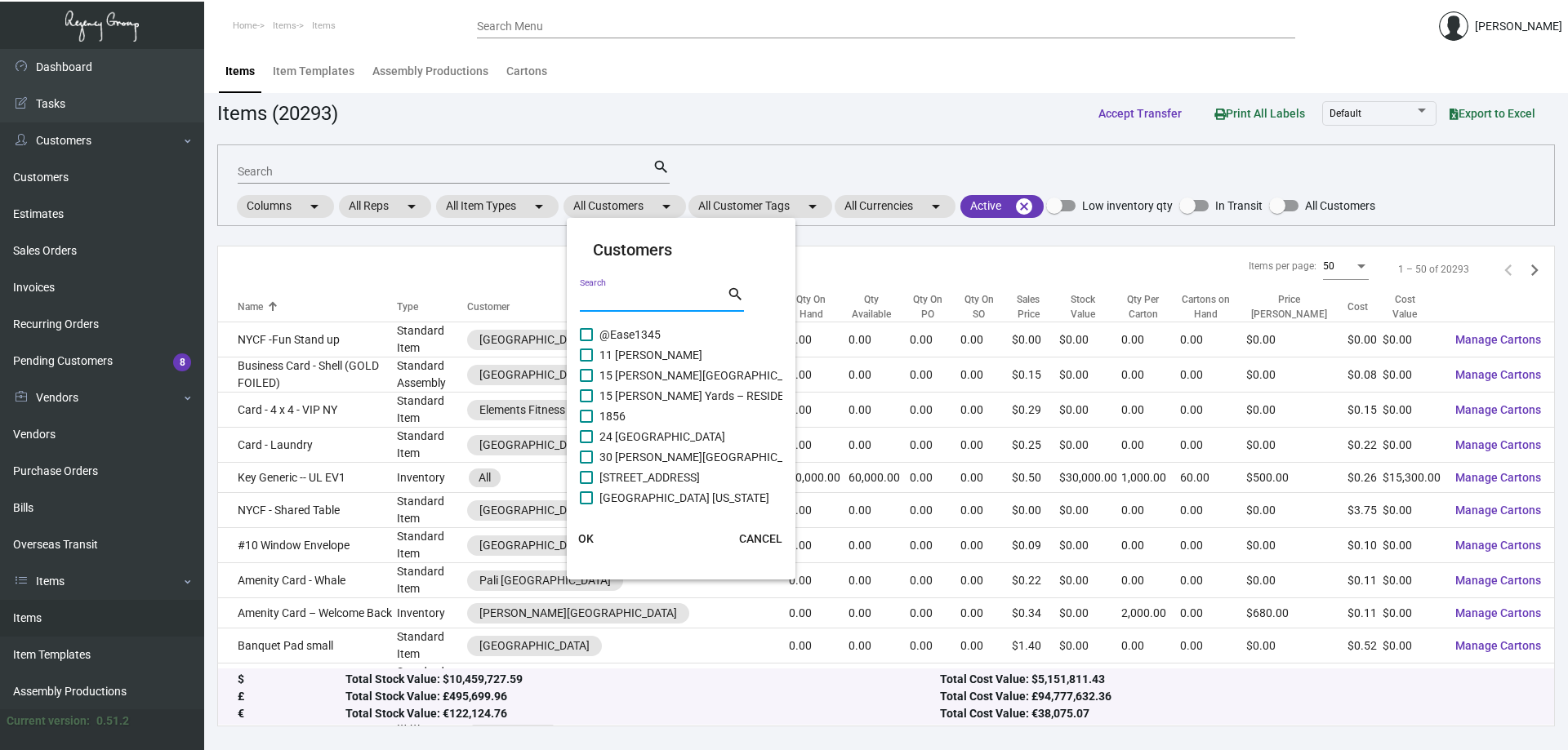
click at [627, 305] on input "Search" at bounding box center [653, 300] width 147 height 13
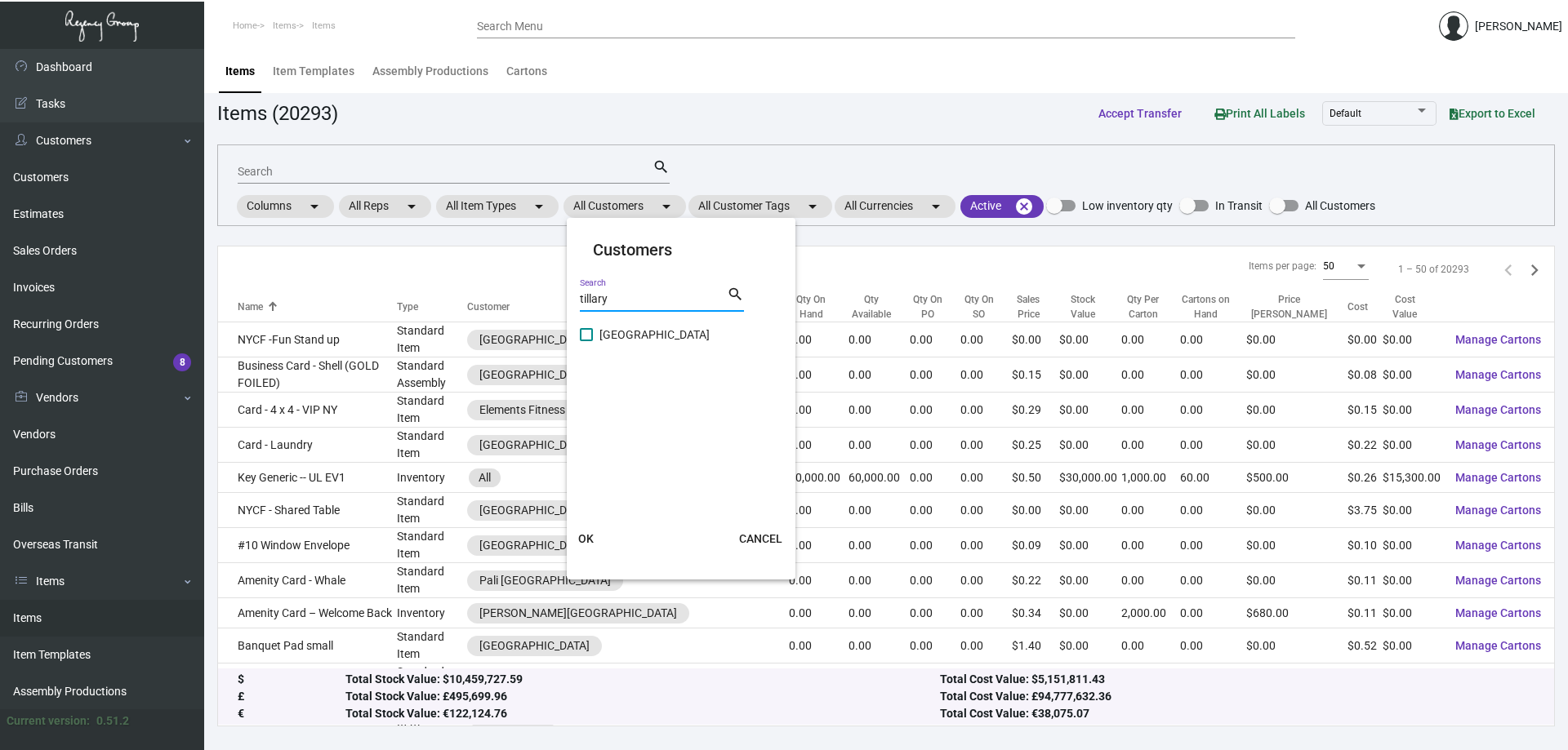
type input "tillary"
click at [623, 322] on div "tillary Search search" at bounding box center [661, 305] width 164 height 40
click at [627, 335] on span "[GEOGRAPHIC_DATA]" at bounding box center [655, 335] width 110 height 20
click at [586, 341] on input "[GEOGRAPHIC_DATA]" at bounding box center [586, 341] width 1 height 1
checkbox input "true"
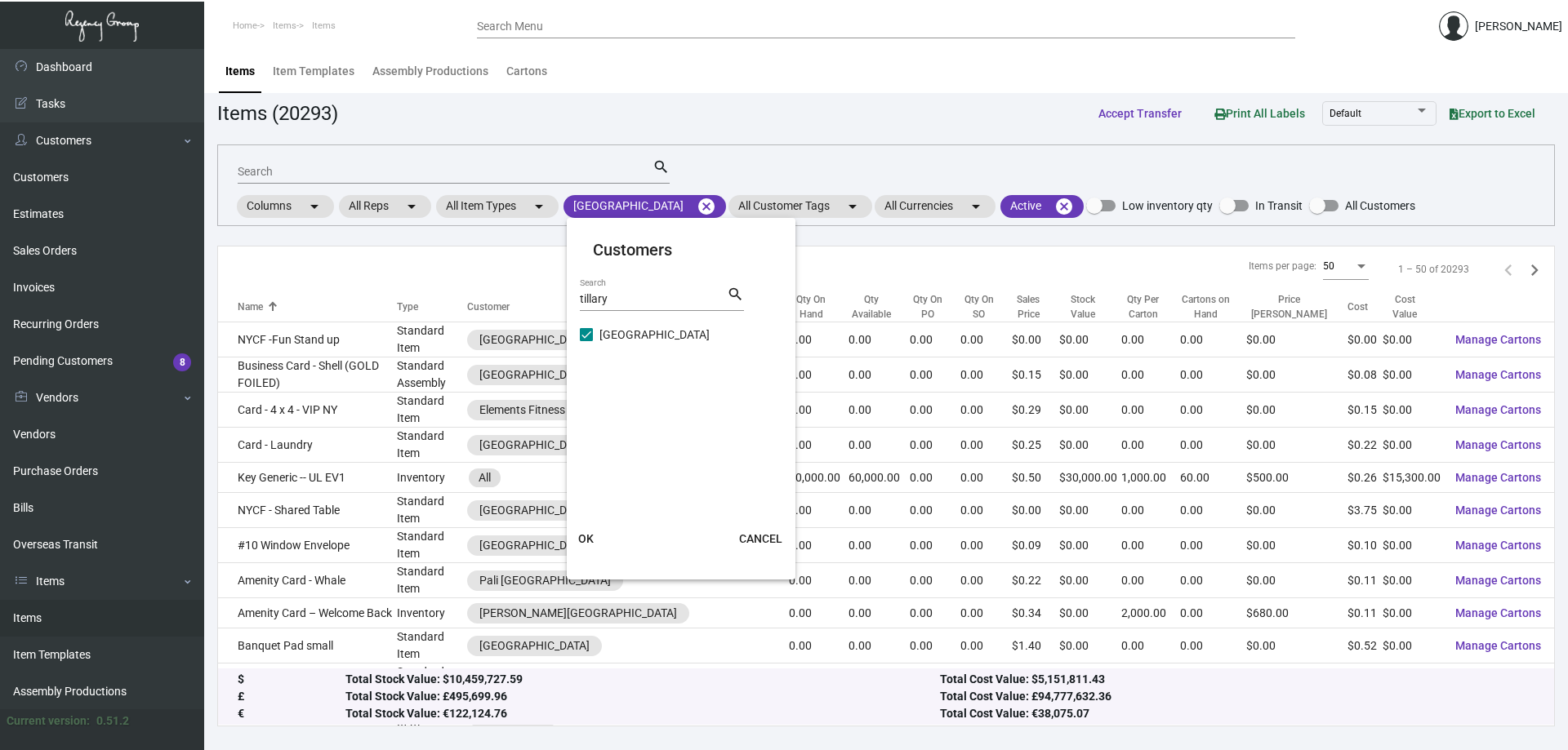
click at [593, 535] on span "OK" at bounding box center [586, 538] width 16 height 13
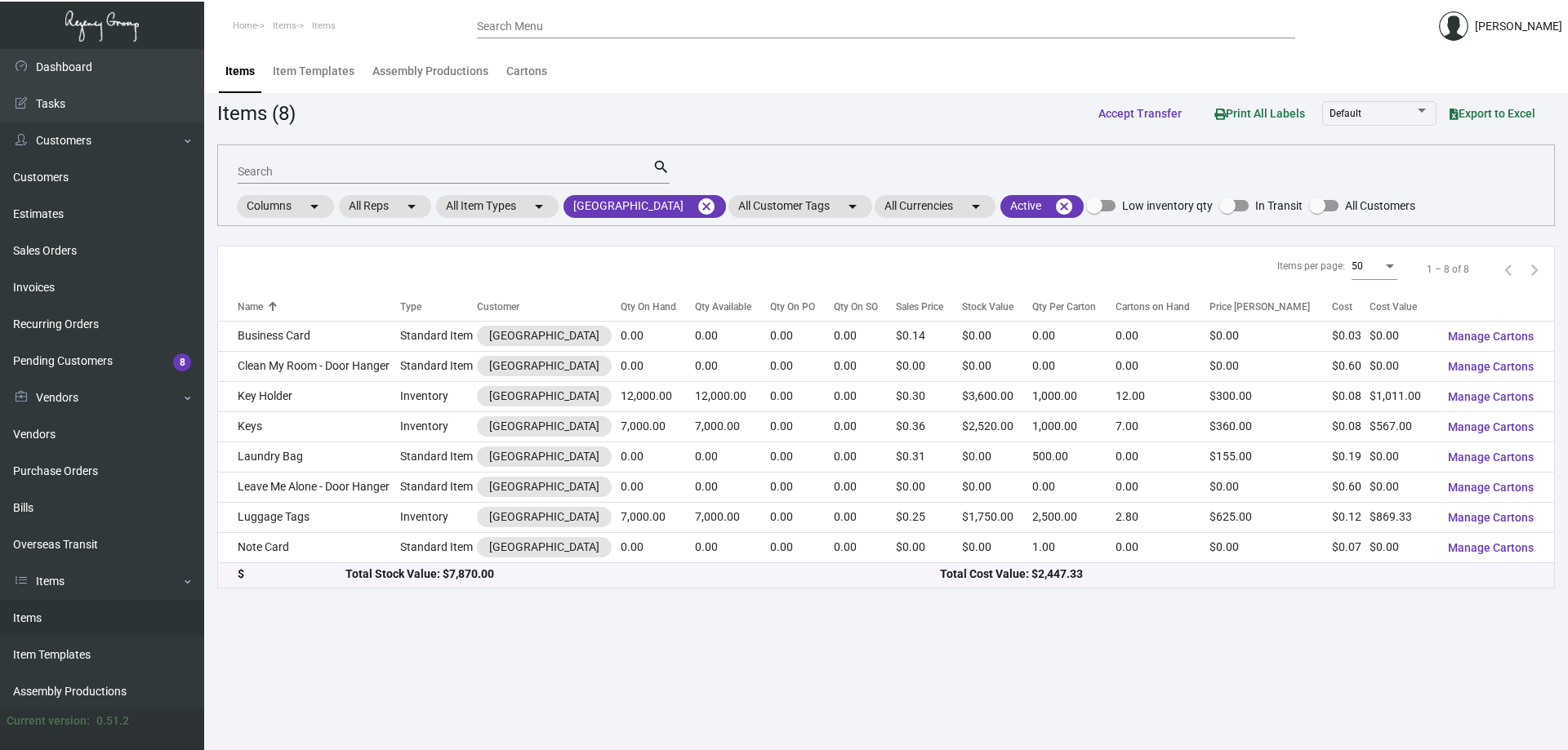
click at [621, 300] on div "Qty On Hand" at bounding box center [648, 307] width 55 height 15
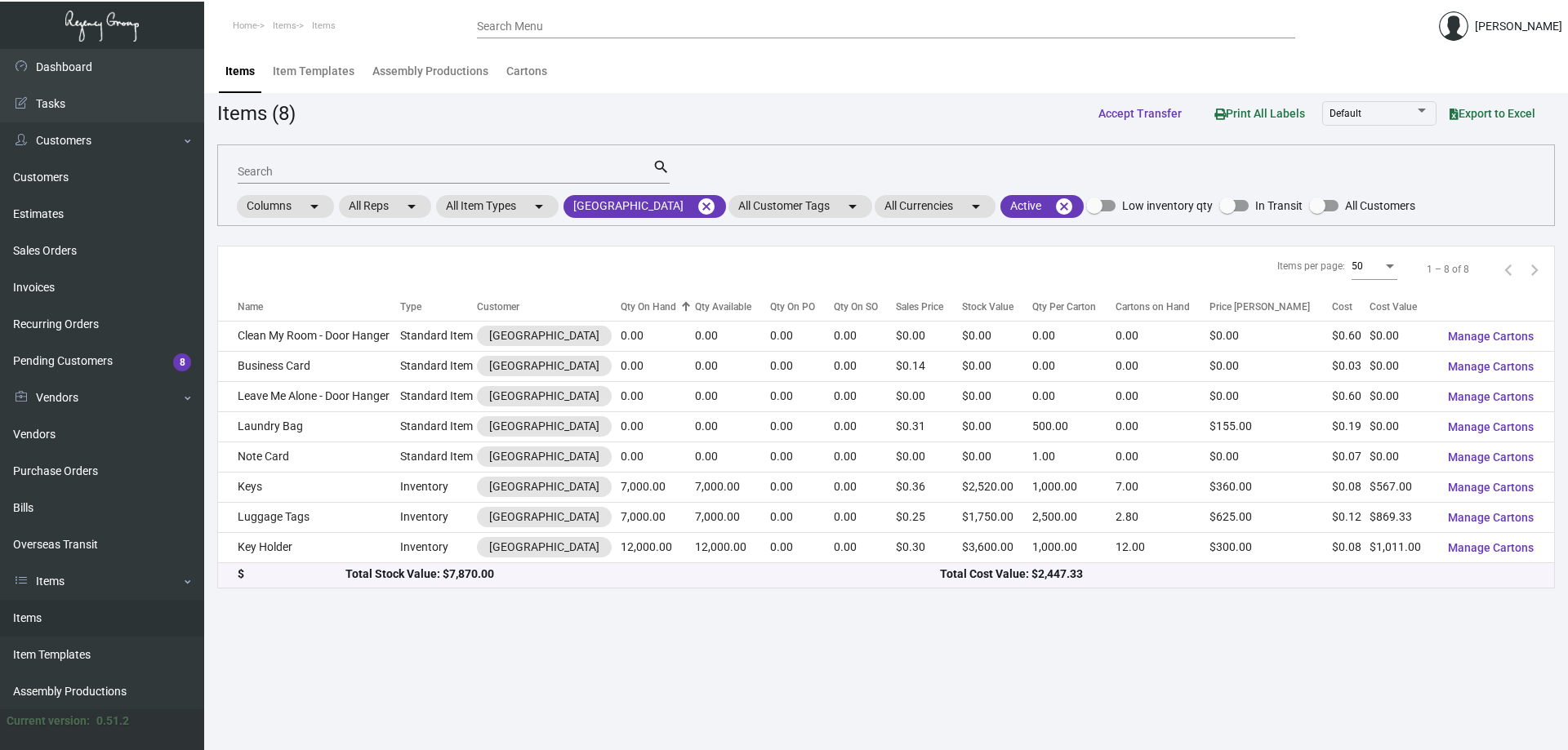
click at [621, 300] on div "Qty On Hand" at bounding box center [648, 307] width 55 height 15
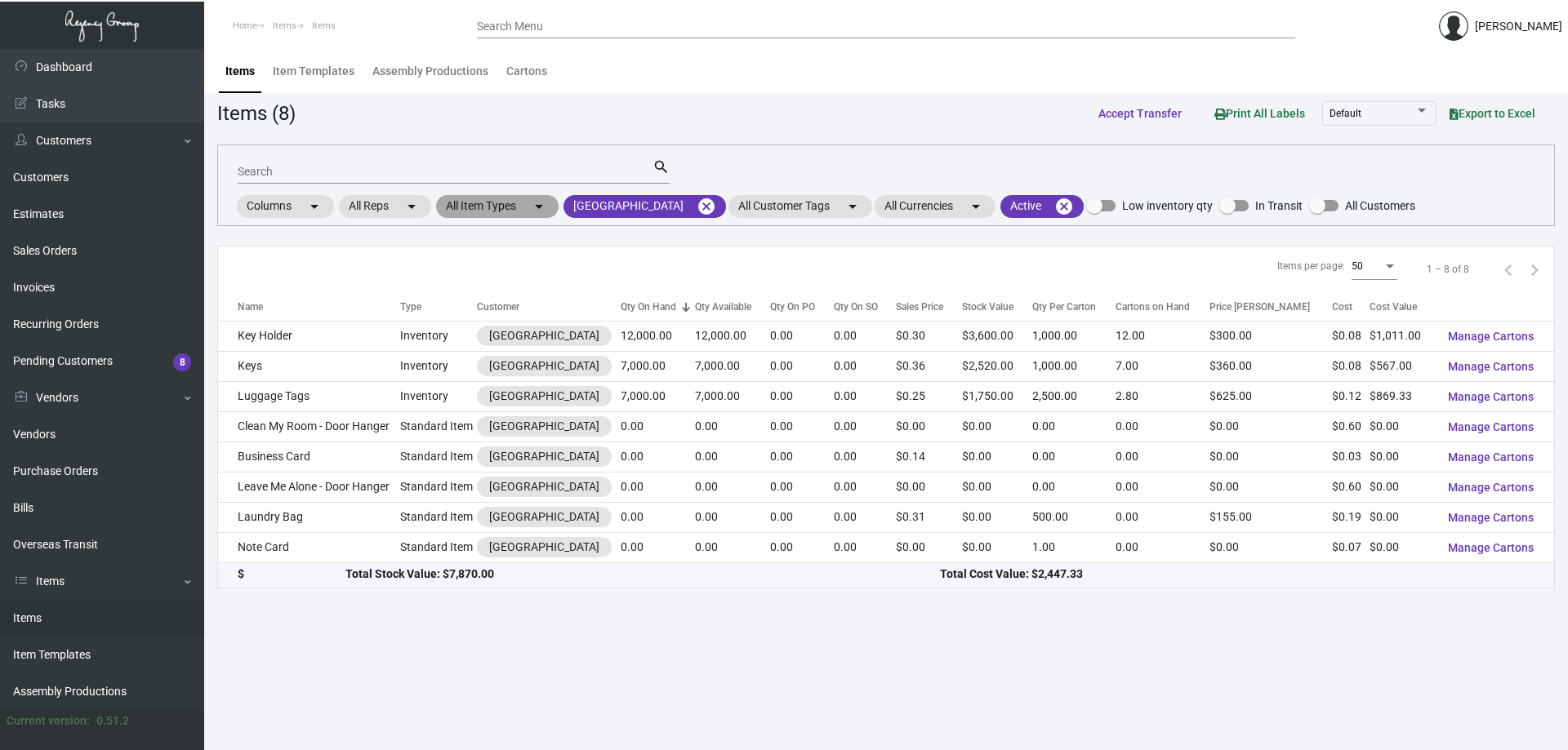
click at [472, 206] on mat-chip "All Item Types arrow_drop_down" at bounding box center [497, 207] width 123 height 23
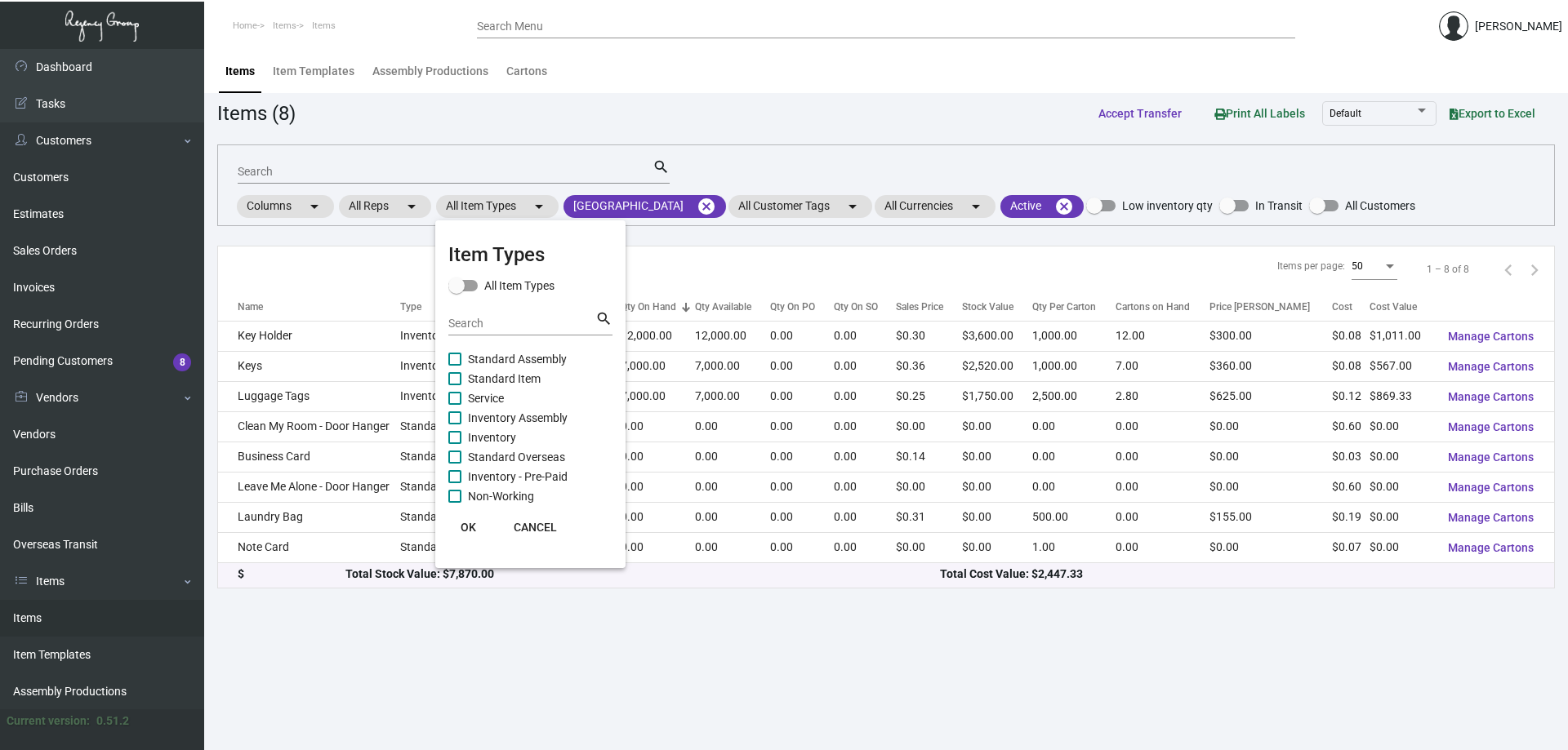
click at [510, 432] on span "Inventory" at bounding box center [492, 438] width 48 height 20
click at [455, 444] on input "Inventory" at bounding box center [454, 444] width 1 height 1
checkbox input "true"
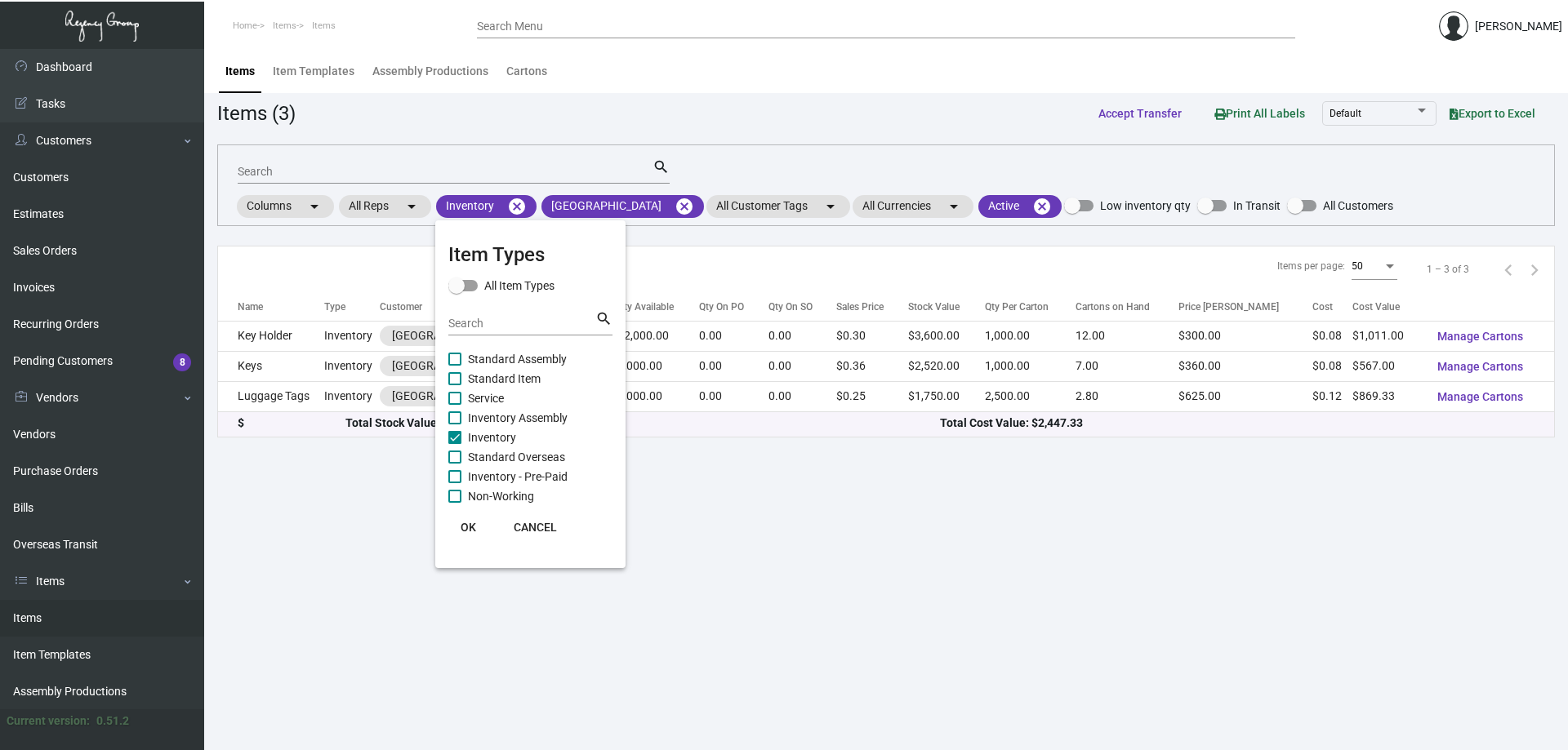
click at [539, 625] on div at bounding box center [784, 375] width 1568 height 750
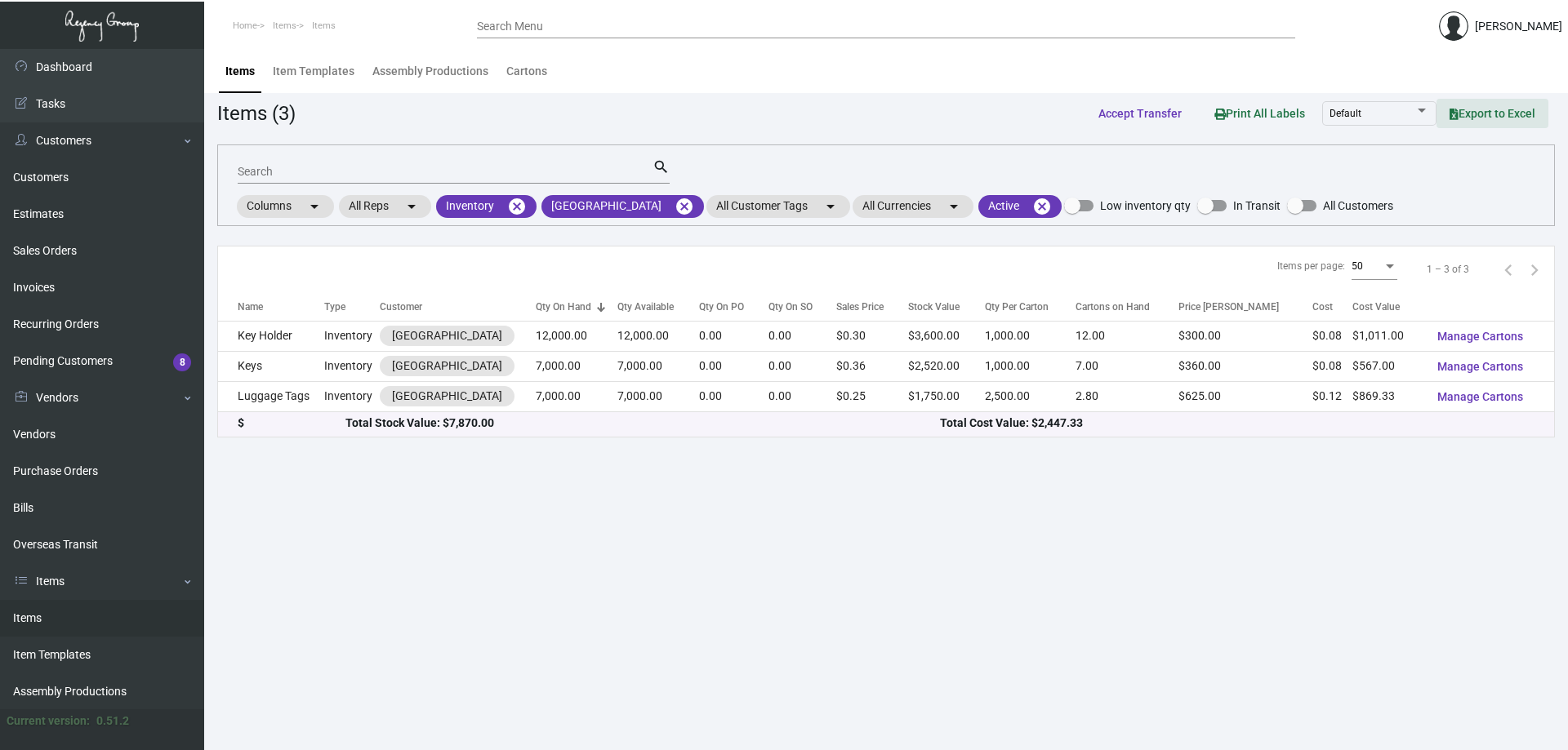
click at [1491, 109] on span "Export to Excel" at bounding box center [1492, 114] width 86 height 13
click at [82, 249] on link "Sales Orders" at bounding box center [102, 251] width 204 height 37
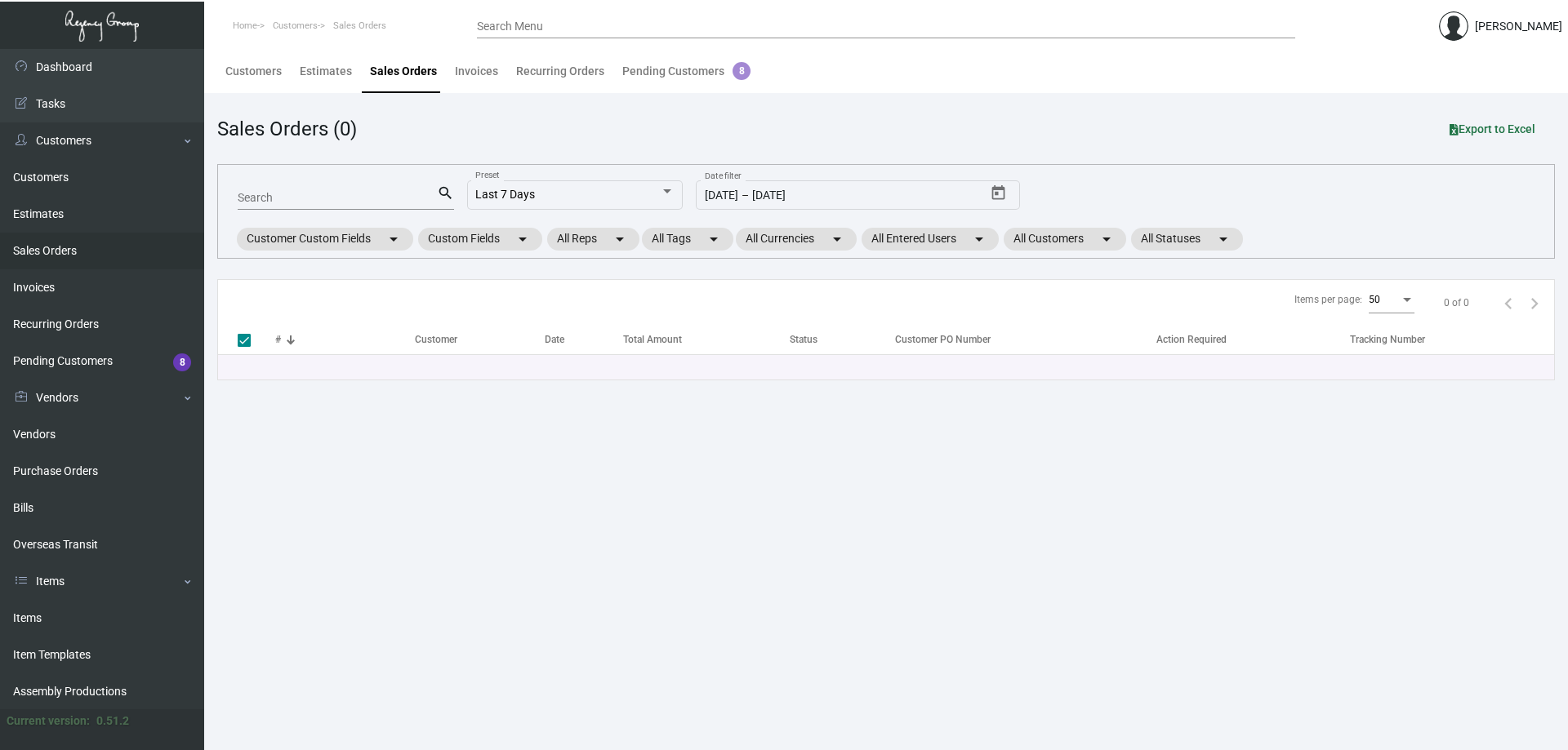
click at [394, 198] on input "Search" at bounding box center [338, 198] width 199 height 13
type input "ti"
checkbox input "false"
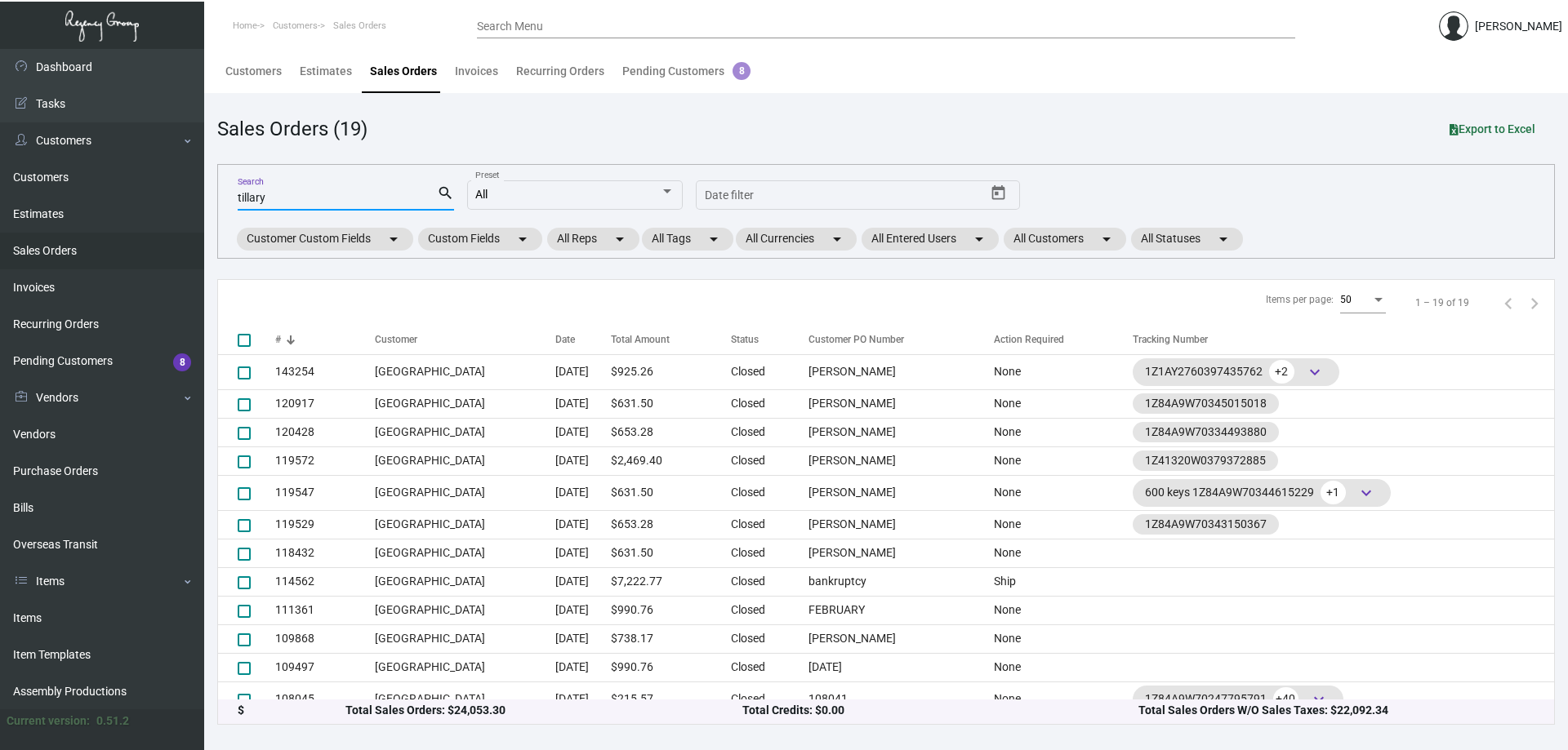
type input "tillary"
